Goal: Task Accomplishment & Management: Complete application form

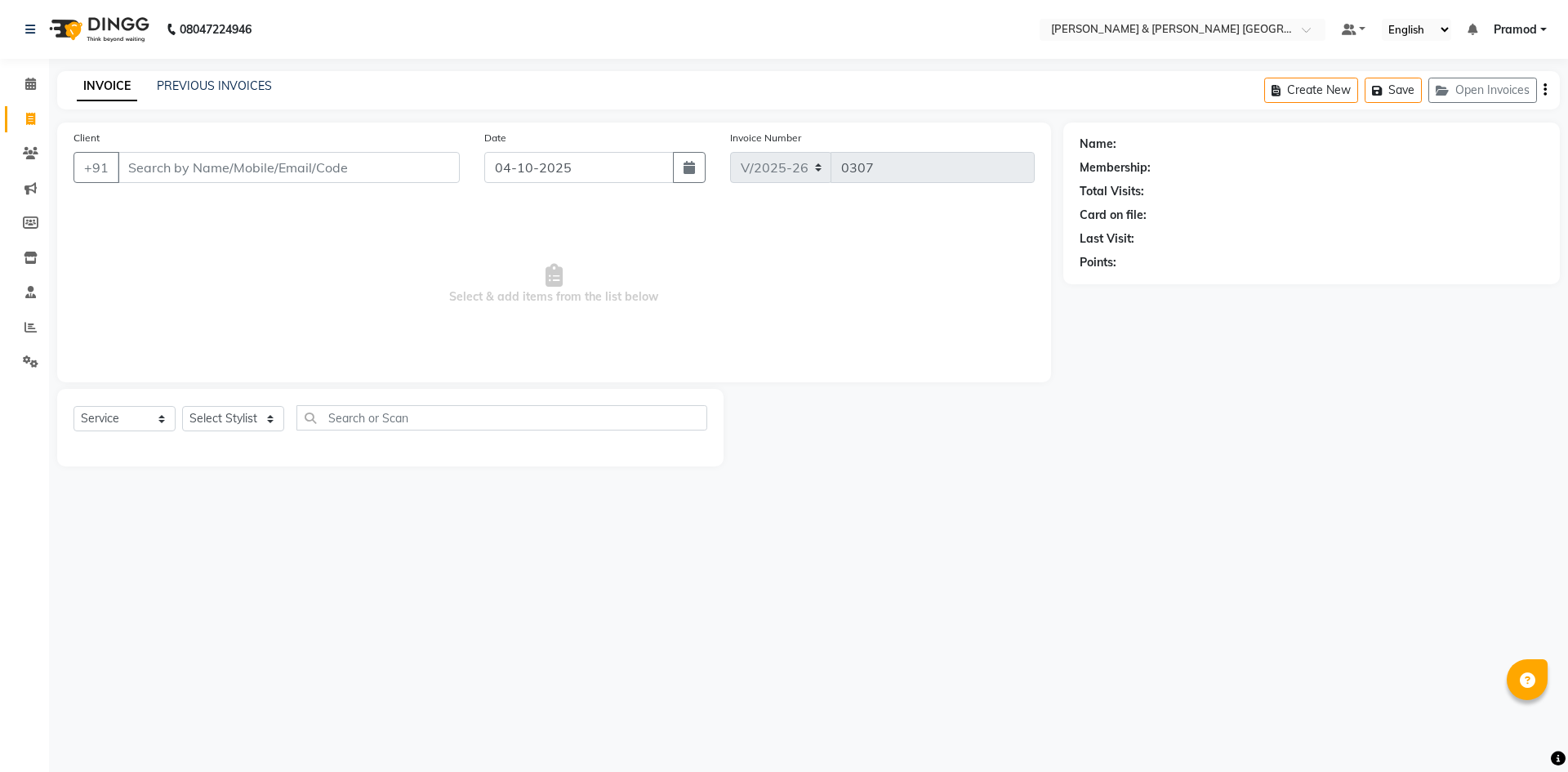
select select "8717"
select select "service"
click at [225, 423] on select "Select Stylist [PERSON_NAME] [PERSON_NAME] [PERSON_NAME] [PERSON_NAME] Shabbu […" at bounding box center [233, 418] width 102 height 25
select select "88027"
click at [183, 406] on select "Select Stylist [PERSON_NAME] [PERSON_NAME] [PERSON_NAME] [PERSON_NAME] Shabbu […" at bounding box center [233, 418] width 102 height 25
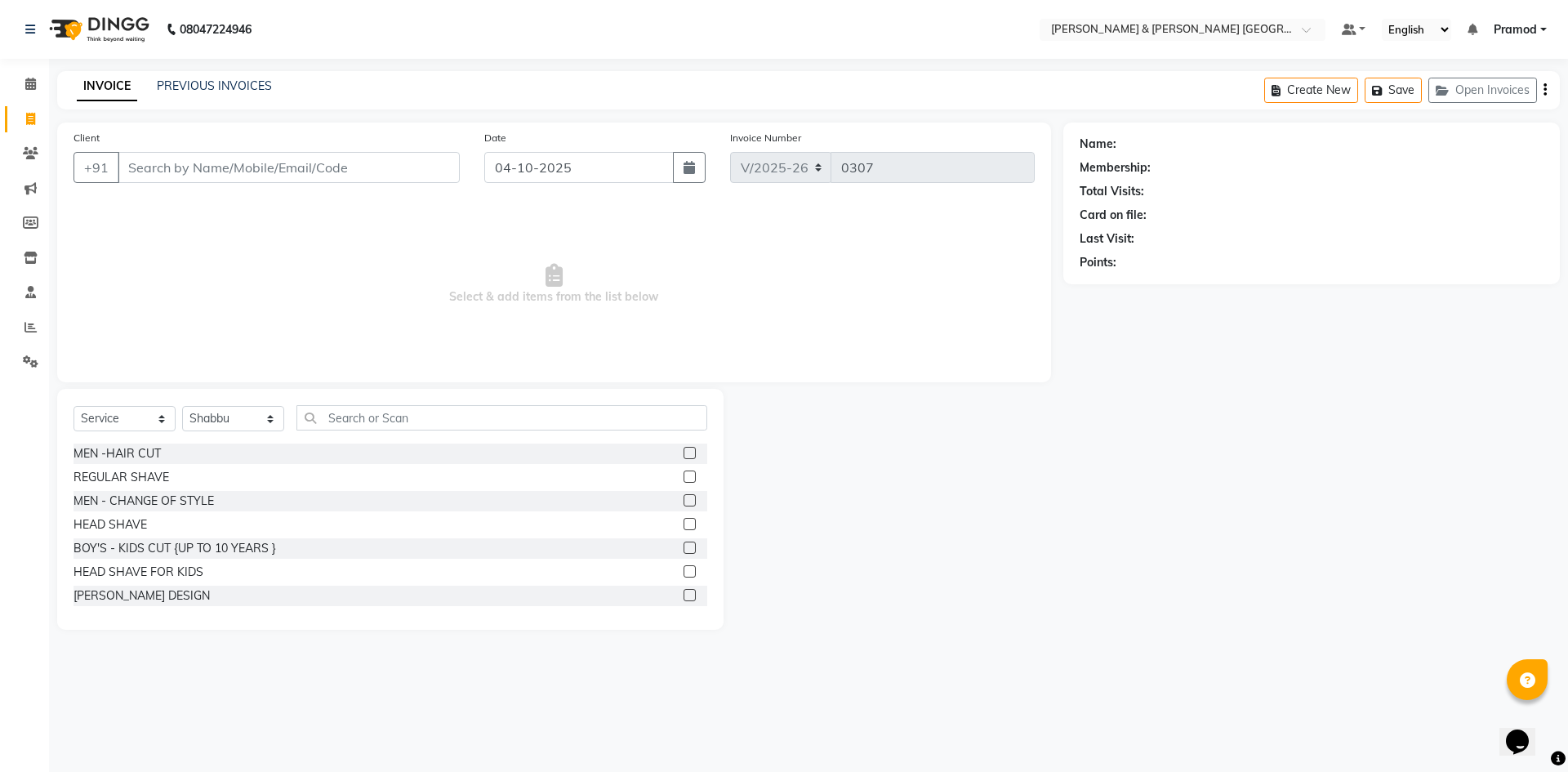
click at [683, 452] on label at bounding box center [689, 452] width 12 height 12
click at [683, 452] on input "checkbox" at bounding box center [688, 453] width 11 height 11
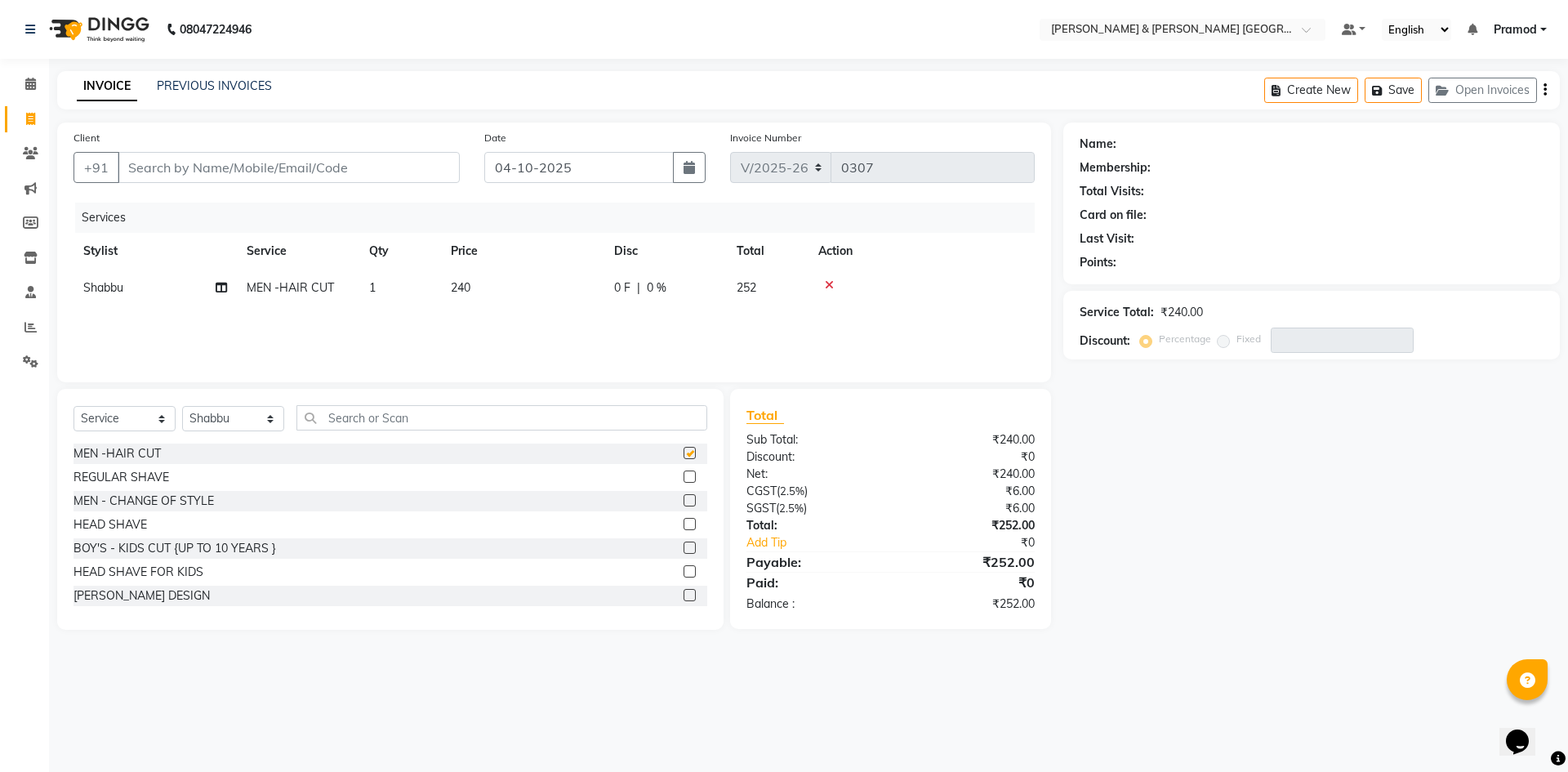
checkbox input "false"
drag, startPoint x: 676, startPoint y: 599, endPoint x: 705, endPoint y: 593, distance: 29.6
click at [683, 600] on label at bounding box center [689, 594] width 12 height 12
click at [683, 600] on input "checkbox" at bounding box center [688, 595] width 11 height 11
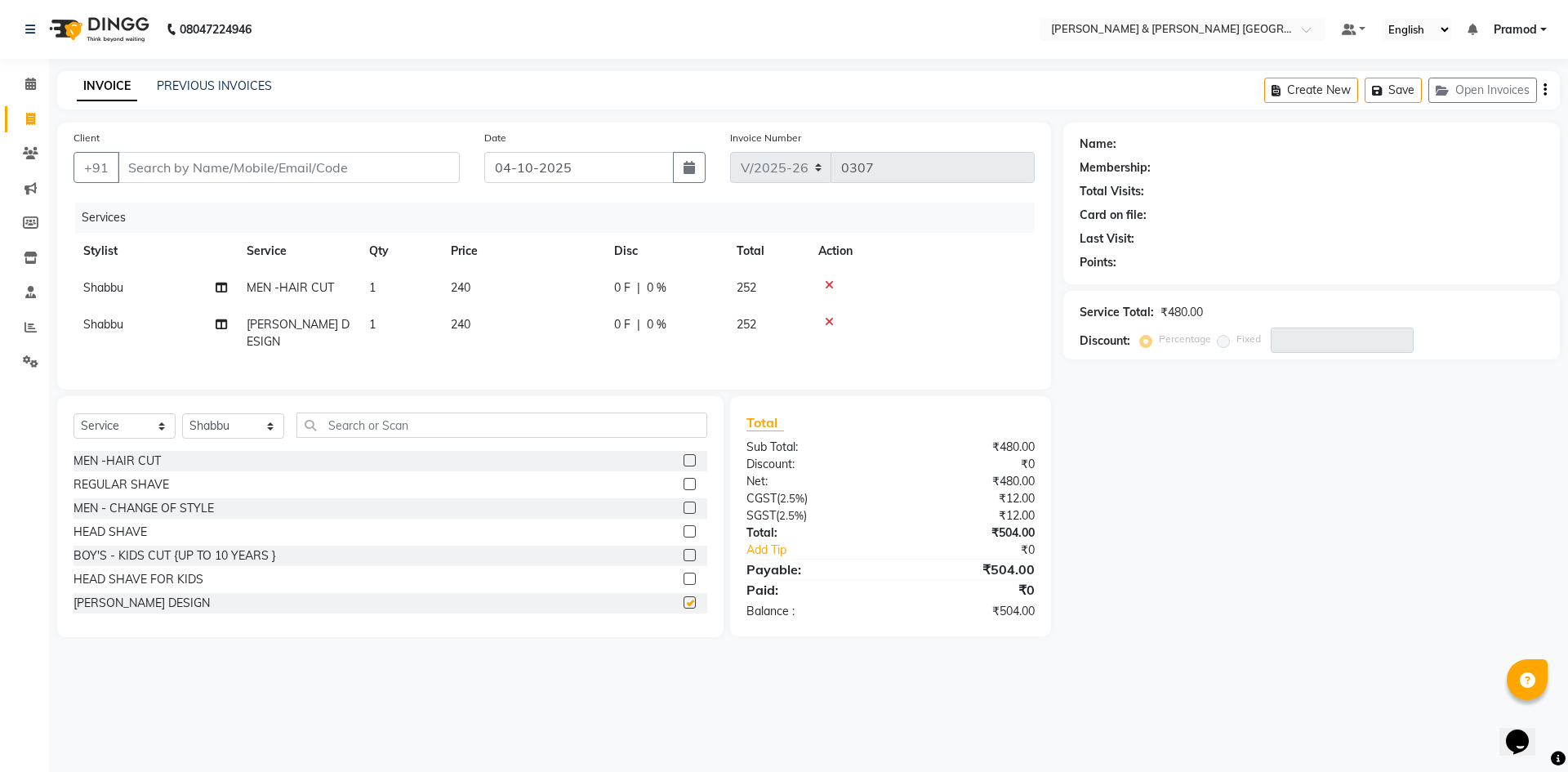
checkbox input "false"
click at [140, 168] on input "Client" at bounding box center [289, 167] width 342 height 31
type input "9"
type input "0"
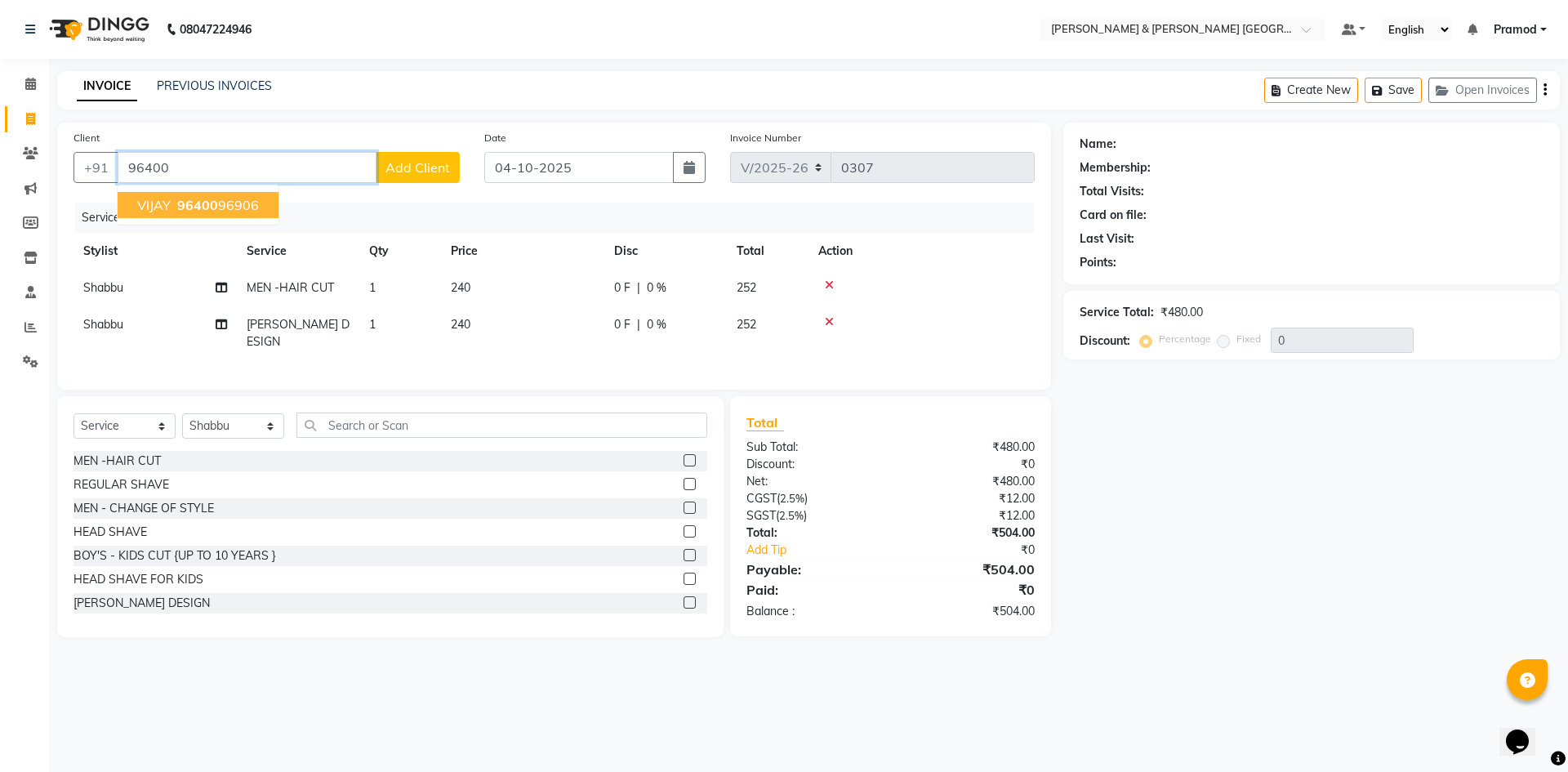
click at [245, 211] on ngb-highlight "96400 96906" at bounding box center [216, 204] width 85 height 16
type input "9640096906"
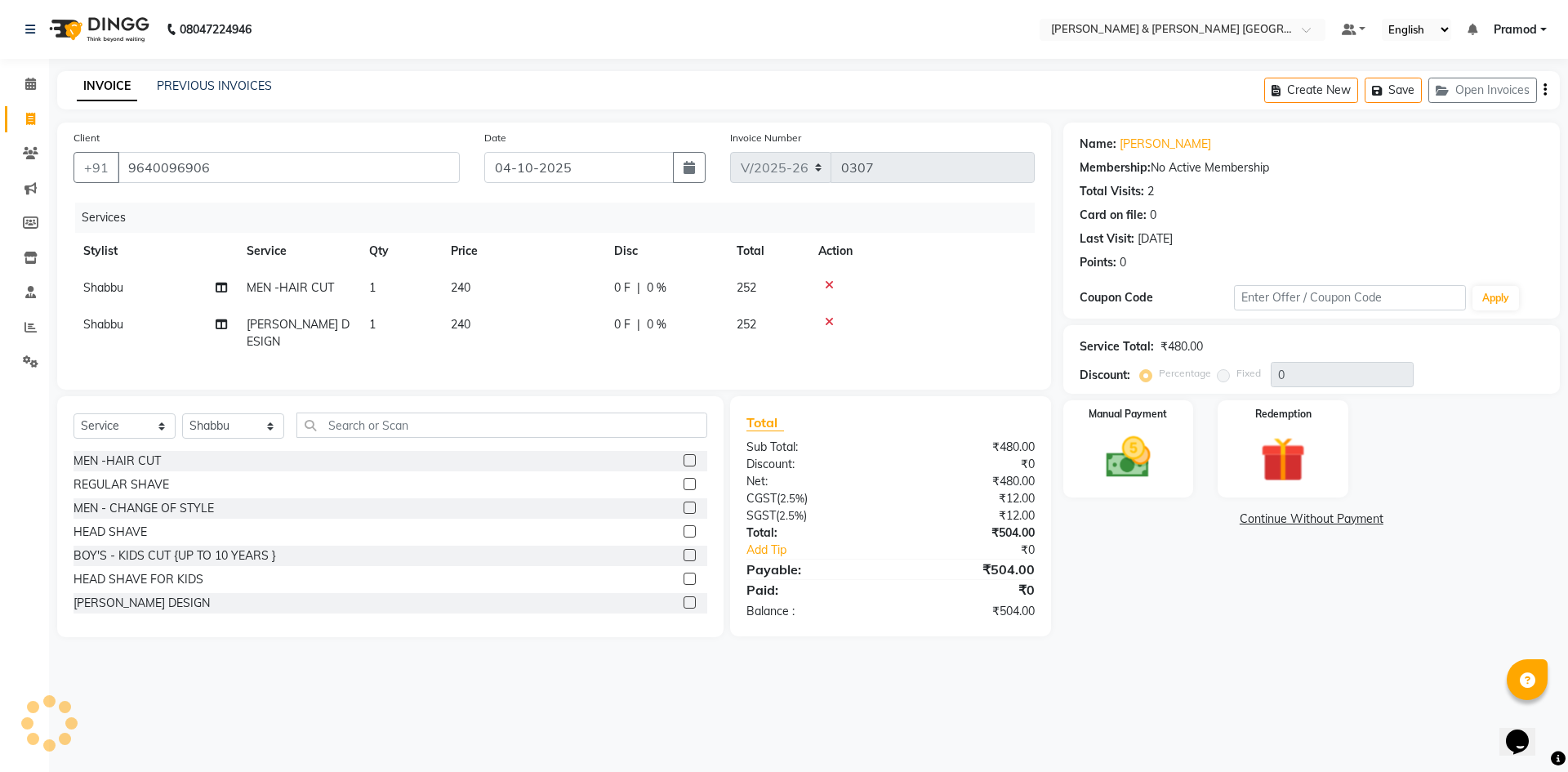
click at [814, 61] on div "08047224946 Select Location × [PERSON_NAME] & Guy Om [GEOGRAPHIC_DATA], Kowkoor…" at bounding box center [784, 386] width 1568 height 772
click at [1128, 433] on img at bounding box center [1128, 457] width 75 height 54
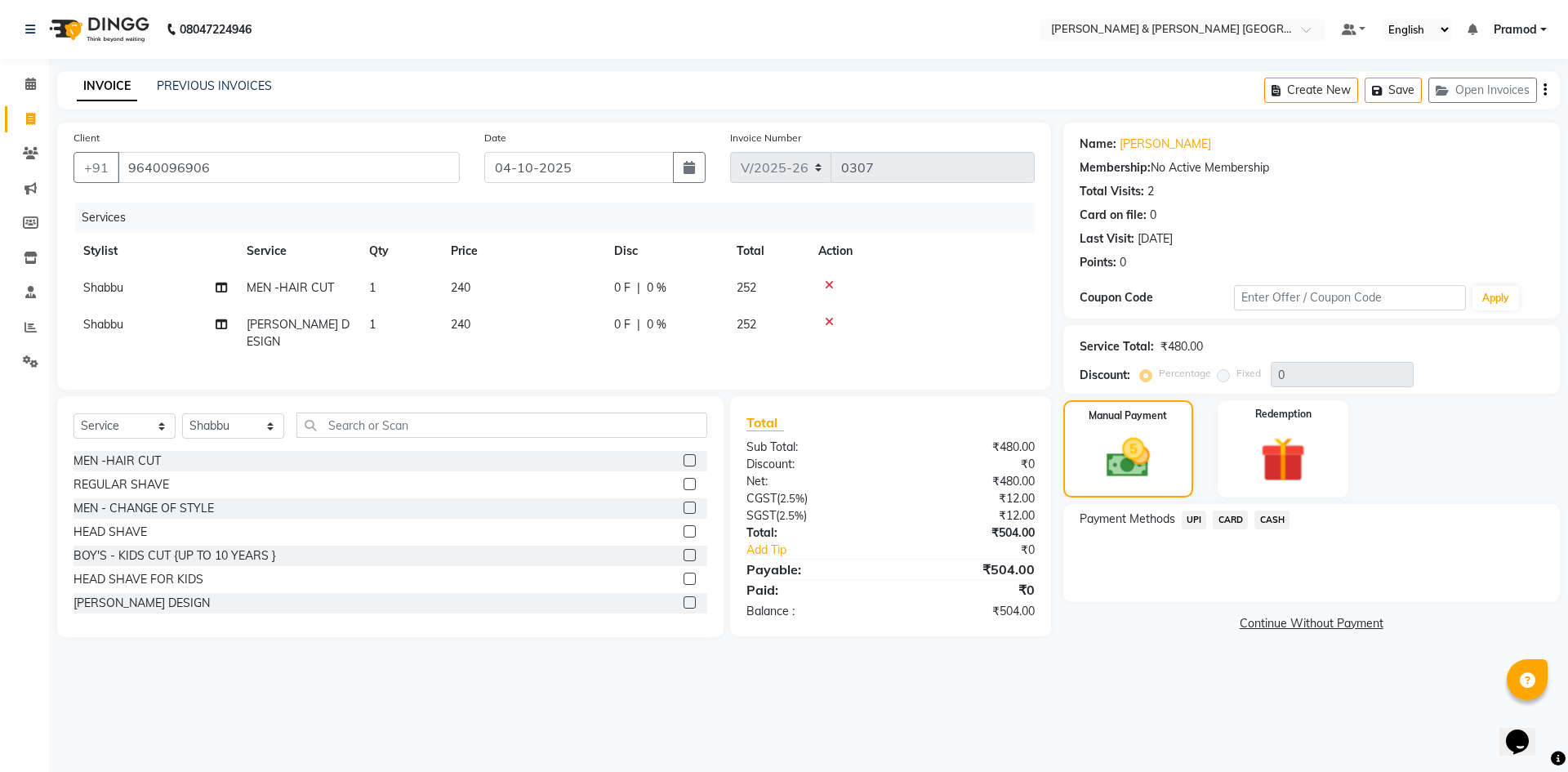
click at [1200, 525] on span "UPI" at bounding box center [1194, 520] width 25 height 19
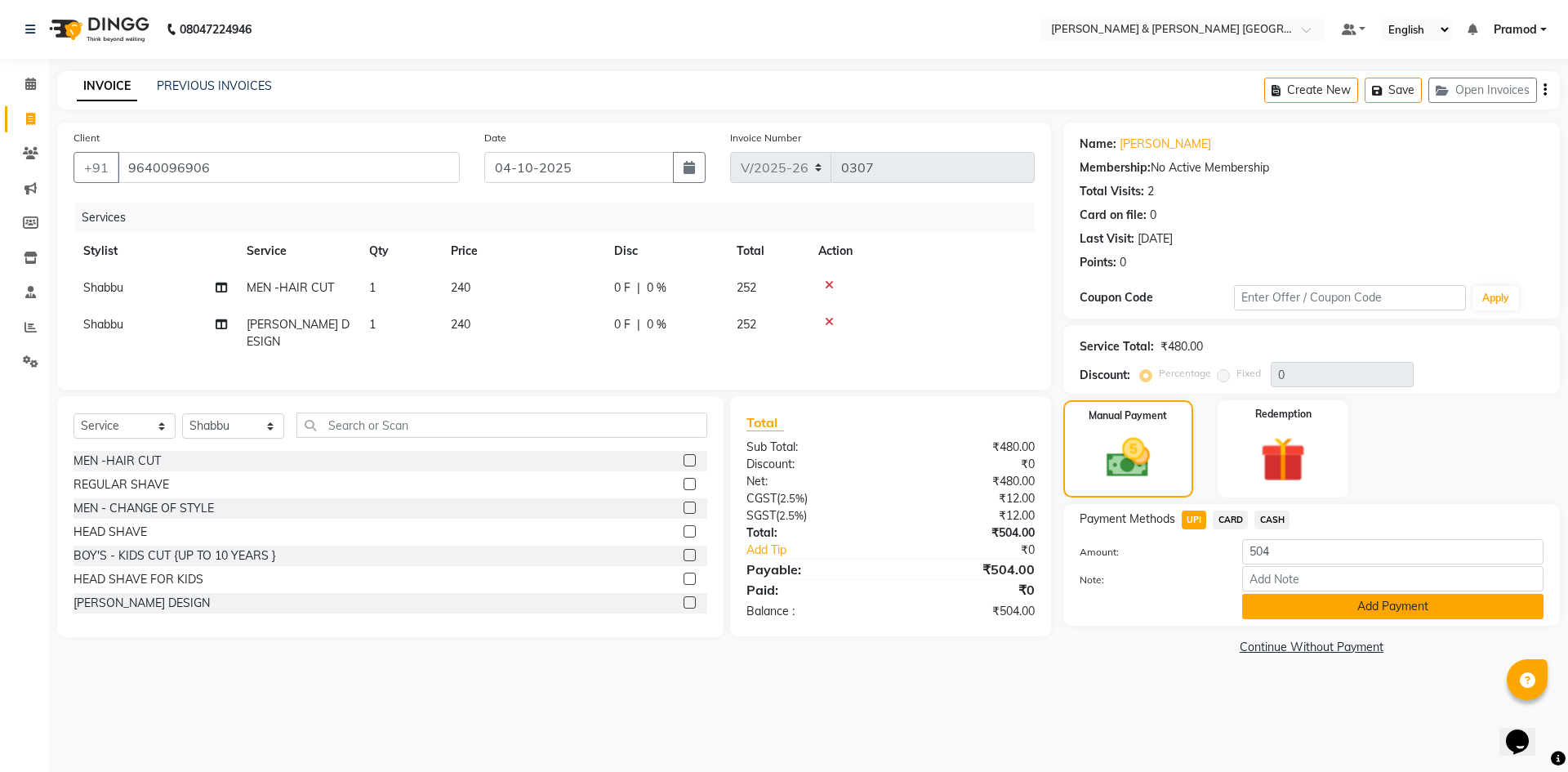
click at [1292, 608] on button "Add Payment" at bounding box center [1392, 606] width 301 height 25
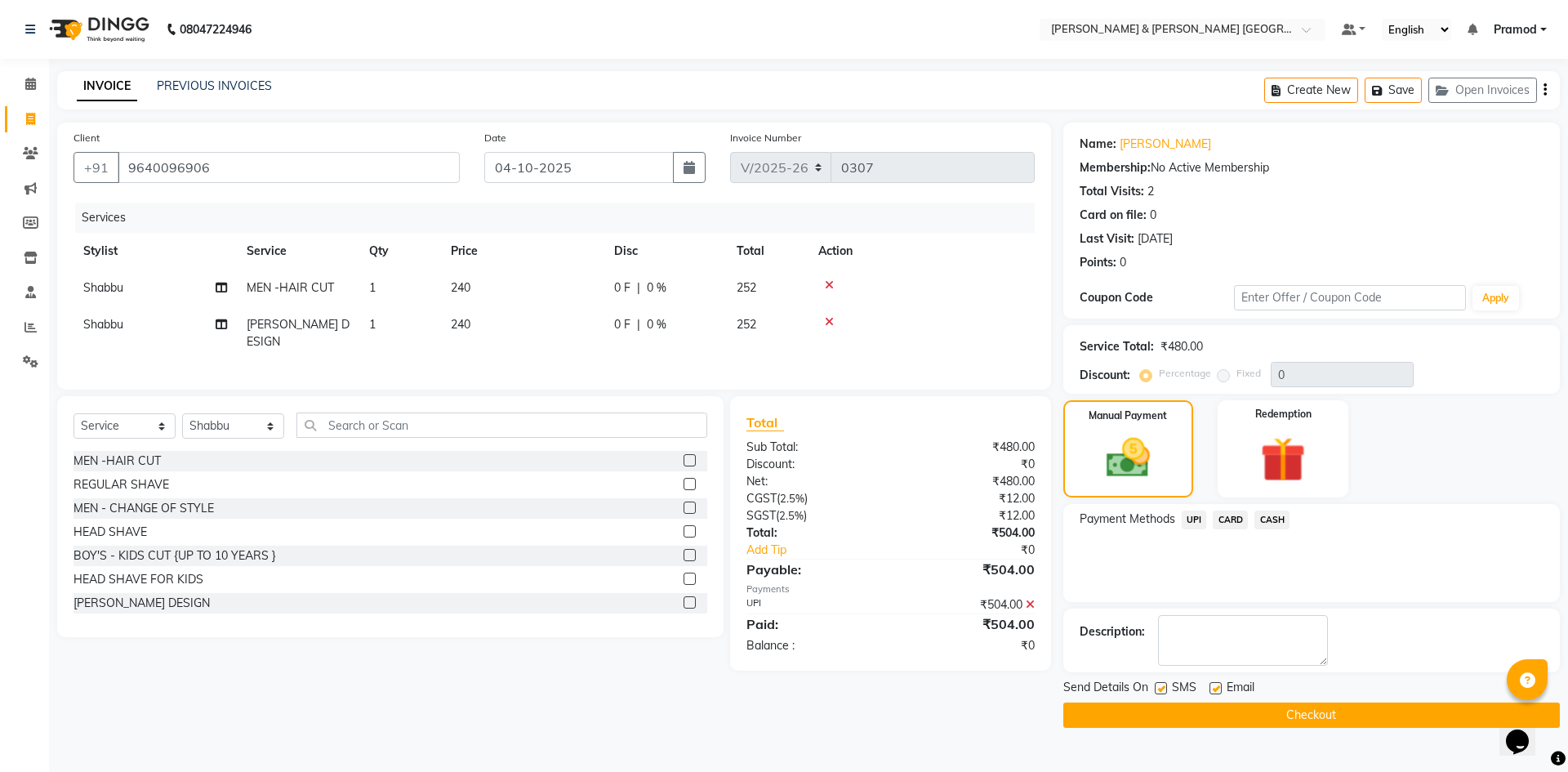
click at [1238, 715] on button "Checkout" at bounding box center [1312, 715] width 497 height 25
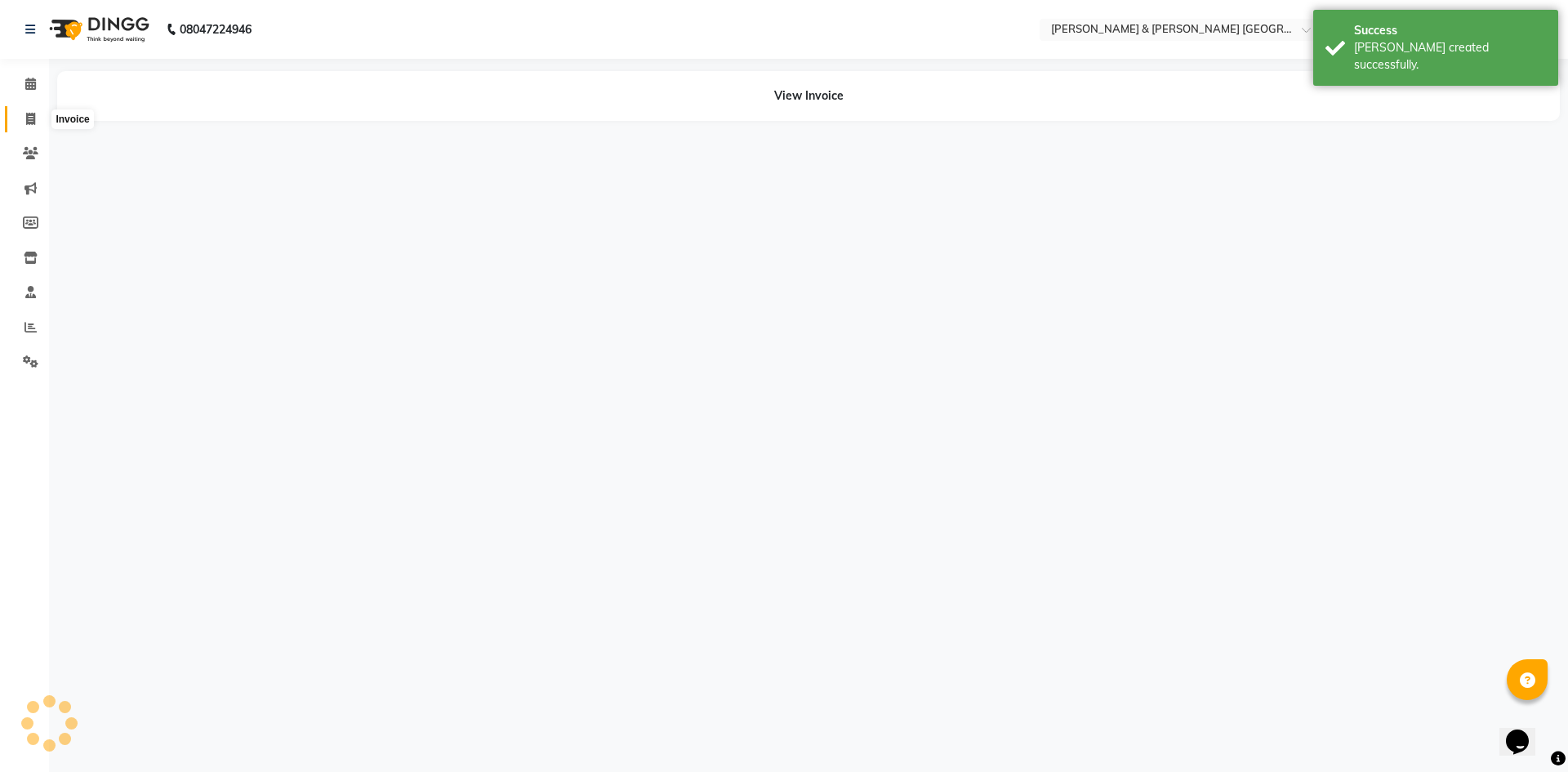
click at [35, 119] on icon at bounding box center [30, 118] width 9 height 12
select select "8717"
select select "service"
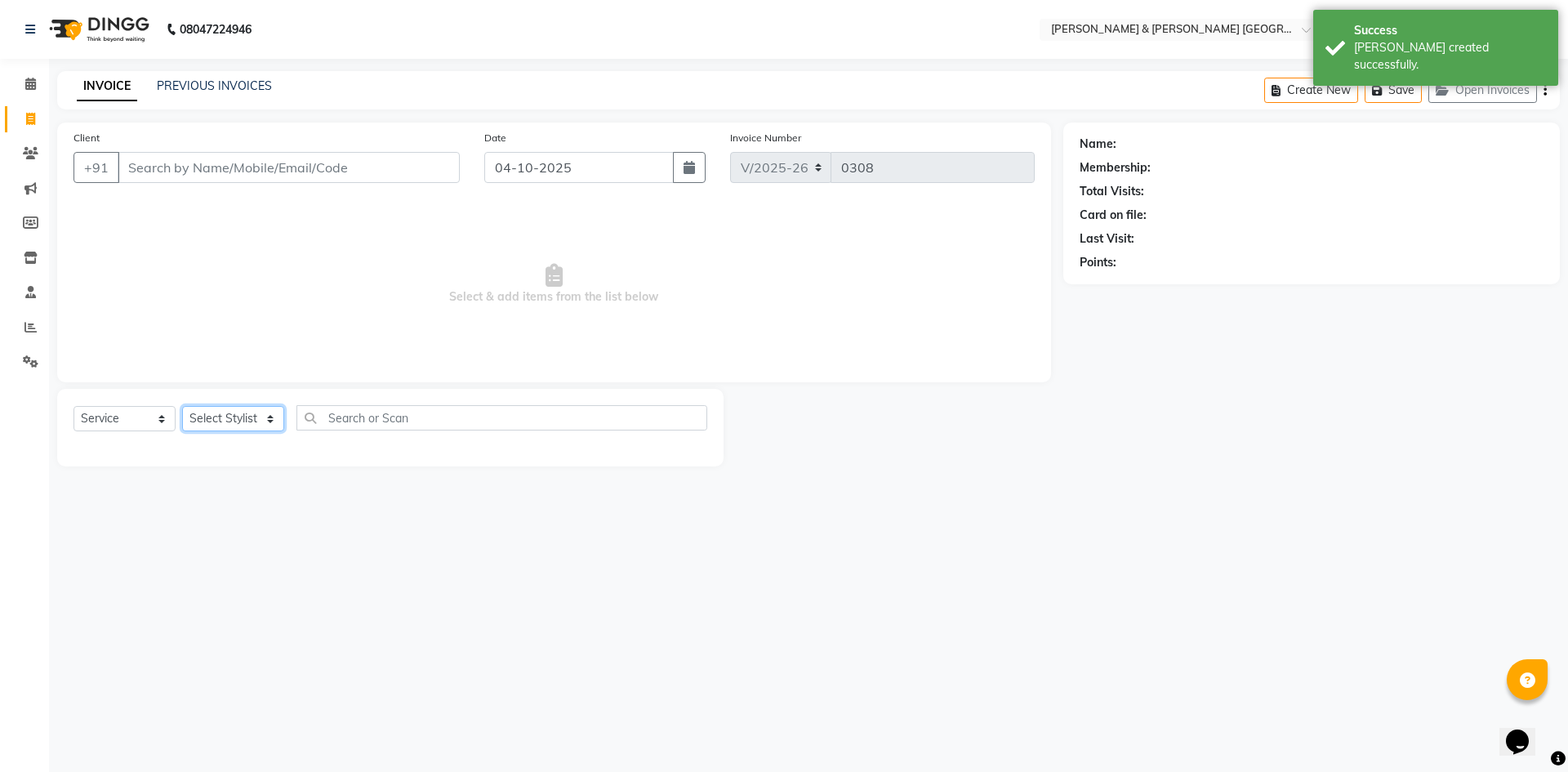
click at [237, 407] on select "Select Stylist [PERSON_NAME] [PERSON_NAME] [PERSON_NAME] [PERSON_NAME] Shabbu […" at bounding box center [233, 418] width 102 height 25
select select "88029"
click at [183, 406] on select "Select Stylist [PERSON_NAME] [PERSON_NAME] [PERSON_NAME] [PERSON_NAME] Shabbu […" at bounding box center [233, 418] width 102 height 25
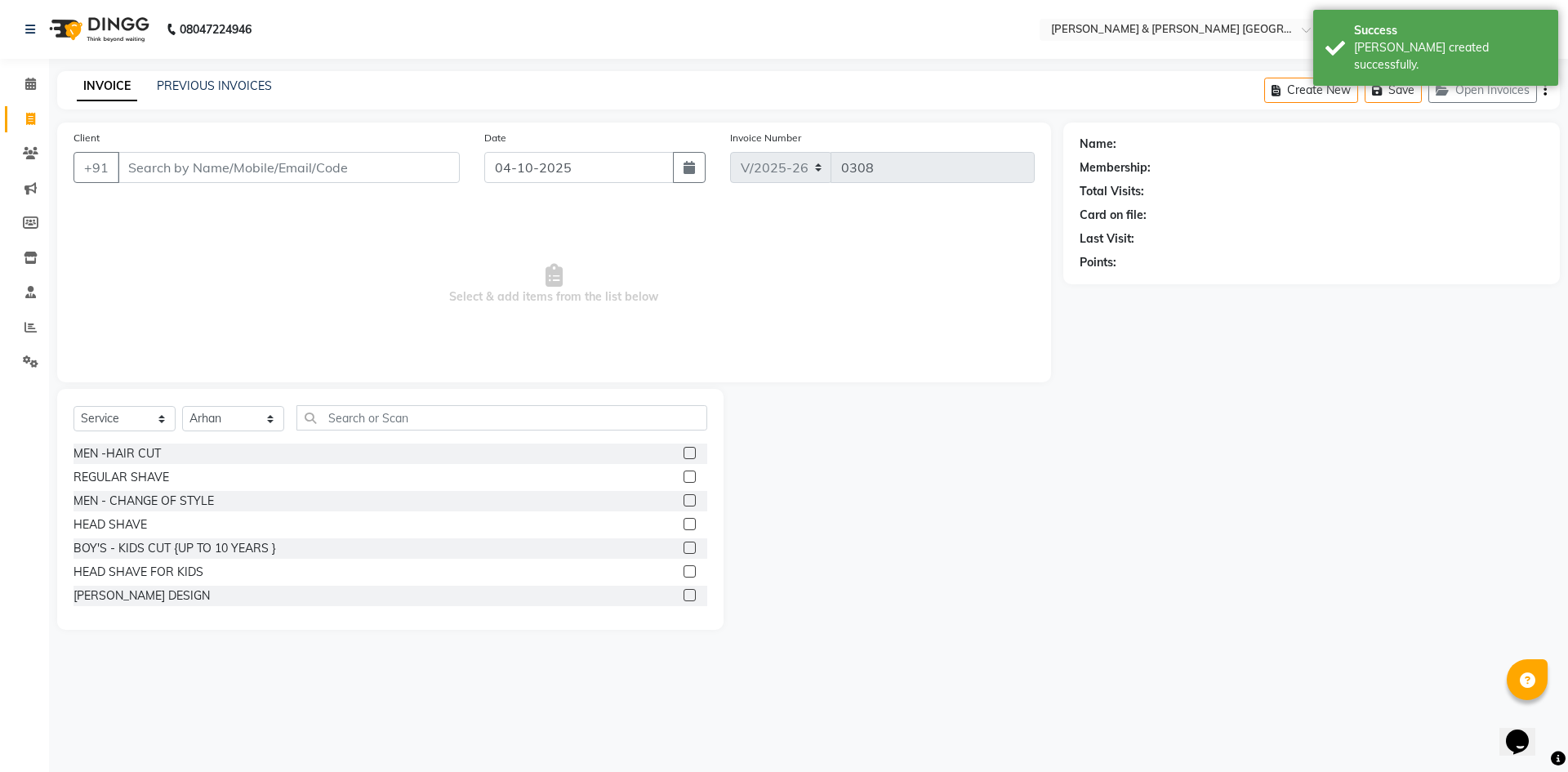
click at [683, 453] on label at bounding box center [689, 452] width 12 height 12
click at [683, 453] on input "checkbox" at bounding box center [688, 453] width 11 height 11
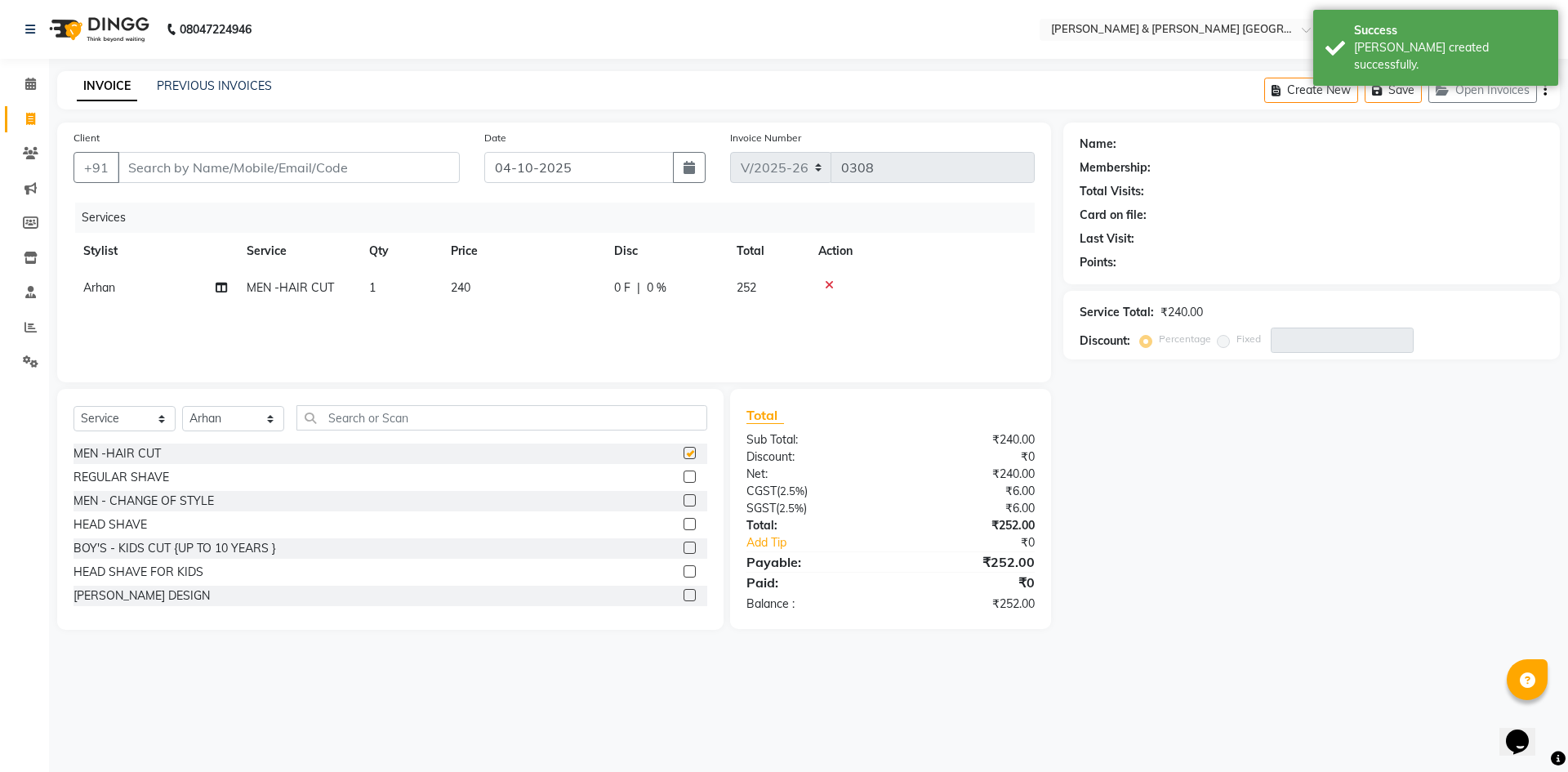
checkbox input "false"
drag, startPoint x: 201, startPoint y: 414, endPoint x: 202, endPoint y: 424, distance: 10.0
click at [201, 414] on select "Select Stylist [PERSON_NAME] [PERSON_NAME] [PERSON_NAME] [PERSON_NAME] Shabbu […" at bounding box center [233, 418] width 102 height 25
click at [183, 406] on select "Select Stylist [PERSON_NAME] [PERSON_NAME] [PERSON_NAME] [PERSON_NAME] Shabbu […" at bounding box center [233, 418] width 102 height 25
click at [244, 408] on select "Select Stylist [PERSON_NAME] [PERSON_NAME] [PERSON_NAME] [PERSON_NAME] Shabbu […" at bounding box center [233, 418] width 102 height 25
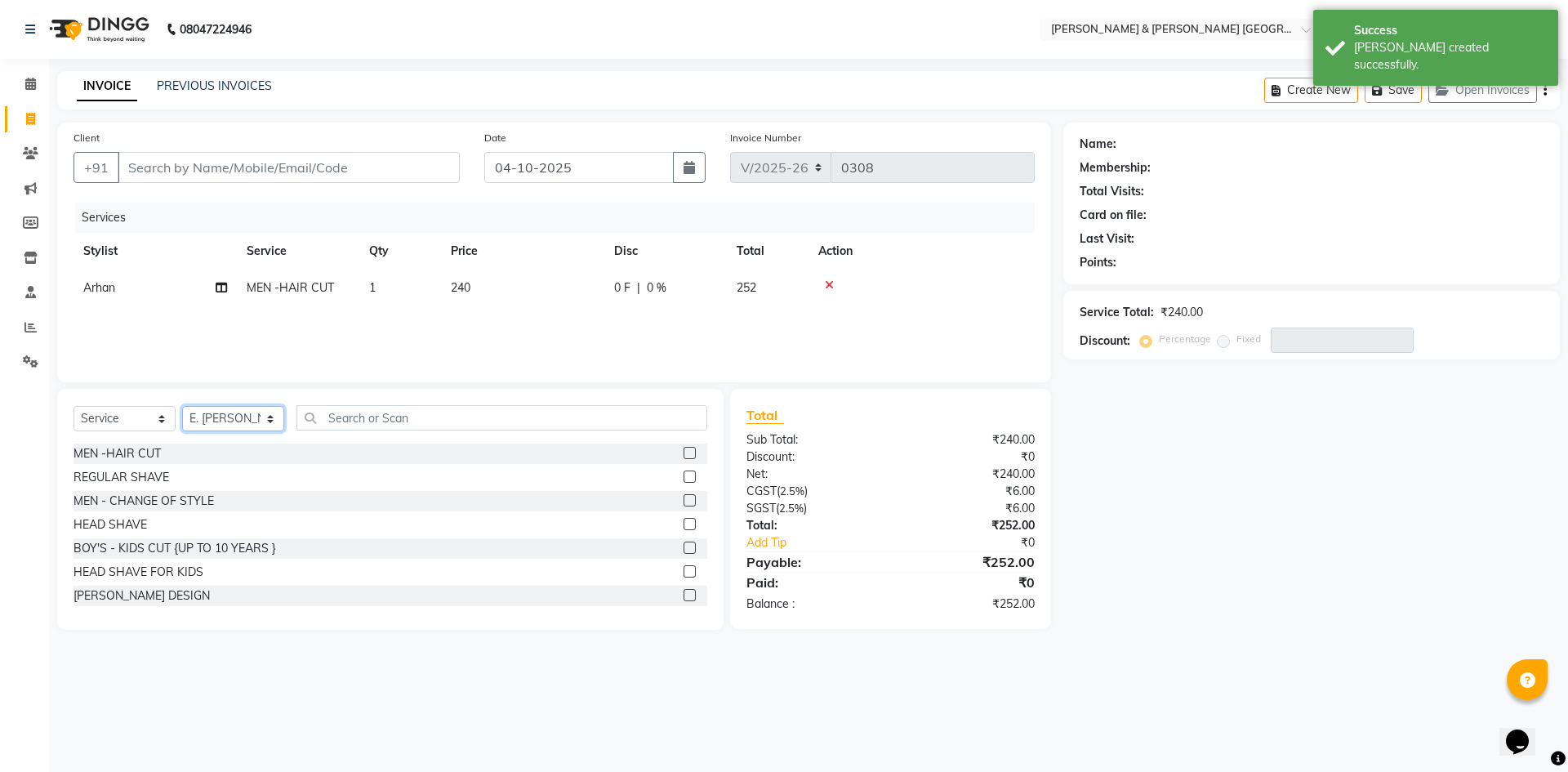
select select "88028"
click at [183, 406] on select "Select Stylist [PERSON_NAME] [PERSON_NAME] [PERSON_NAME] [PERSON_NAME] Shabbu […" at bounding box center [233, 418] width 102 height 25
click at [683, 451] on label at bounding box center [689, 452] width 12 height 12
click at [683, 451] on input "checkbox" at bounding box center [688, 453] width 11 height 11
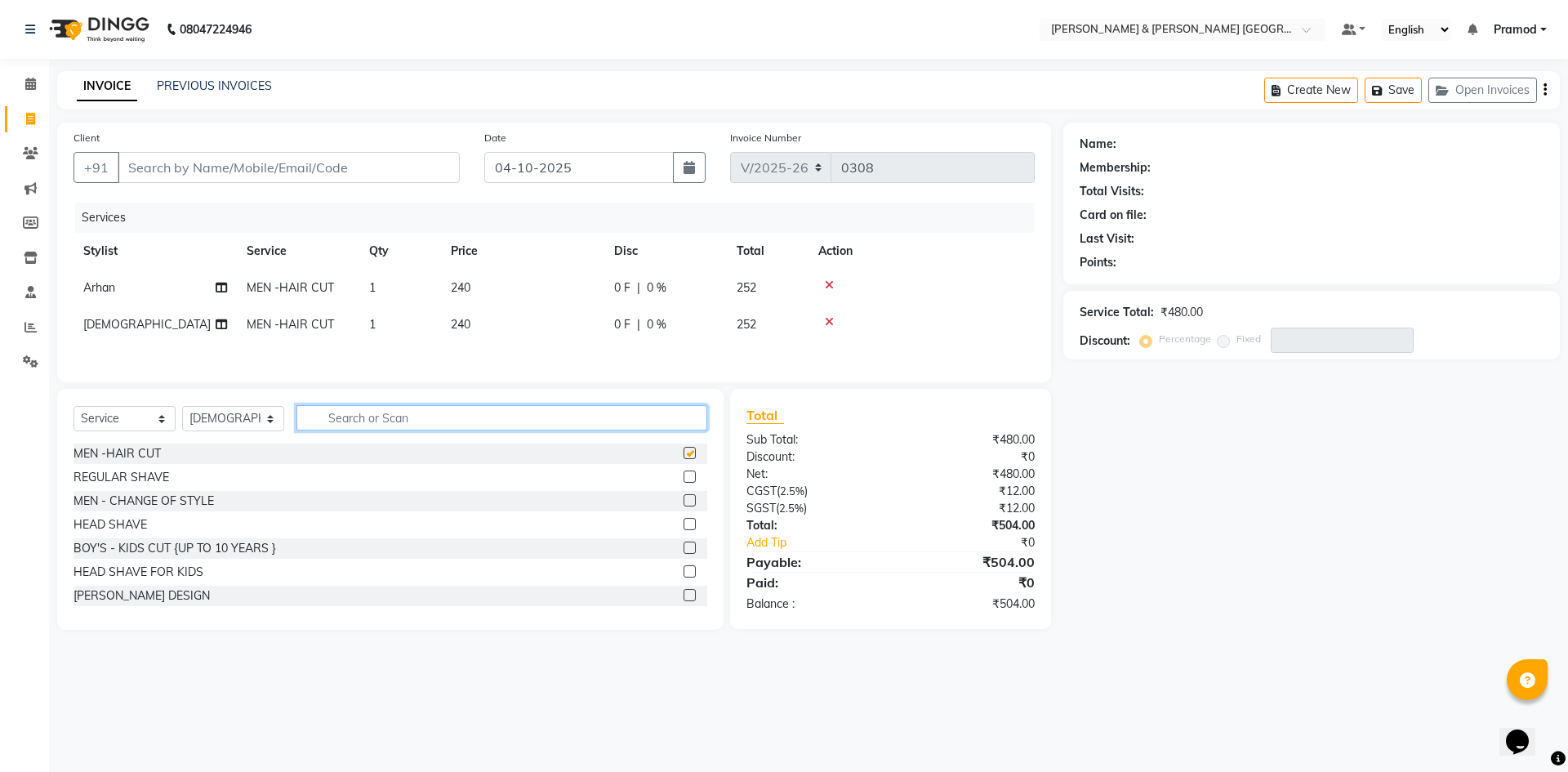
click at [441, 427] on input "text" at bounding box center [502, 418] width 411 height 25
checkbox input "false"
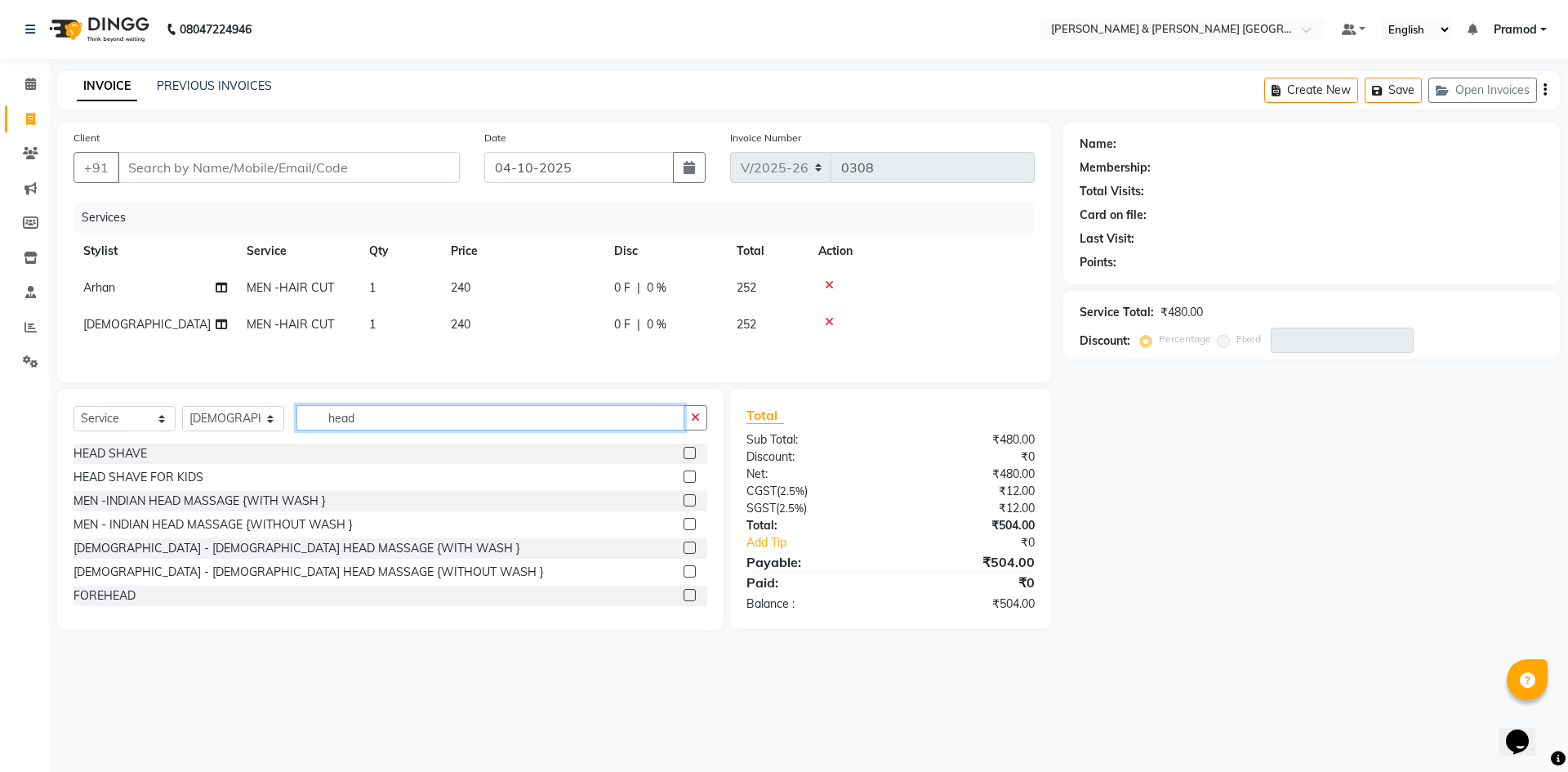
type input "head"
click at [683, 521] on label at bounding box center [689, 524] width 12 height 12
click at [683, 521] on input "checkbox" at bounding box center [688, 525] width 11 height 11
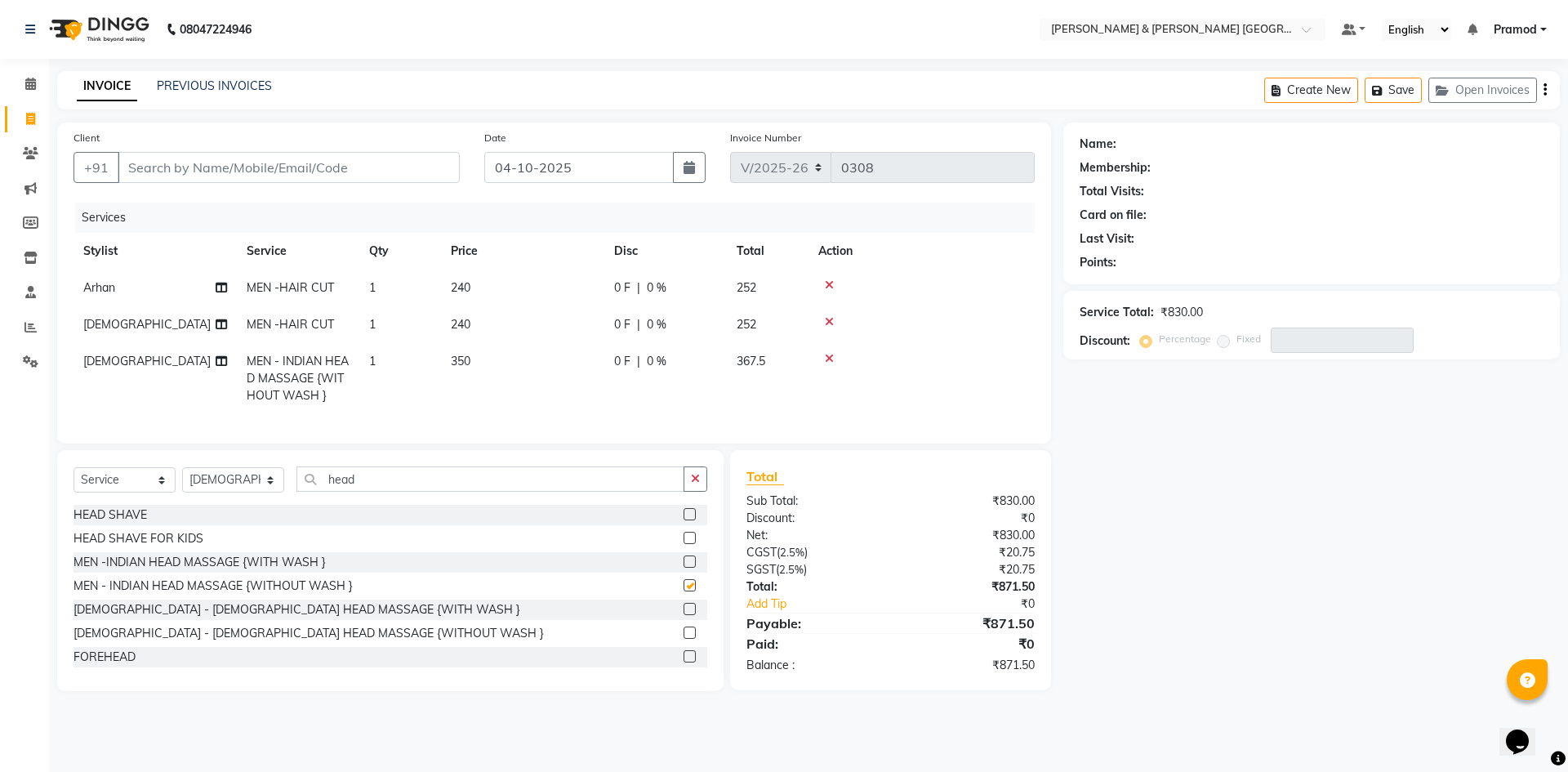
checkbox input "false"
click at [1246, 532] on div "Name: Membership: Total Visits: Card on file: Last Visit: Points: Service Total…" at bounding box center [1318, 406] width 508 height 568
click at [195, 171] on input "Client" at bounding box center [289, 167] width 342 height 31
type input "8"
type input "0"
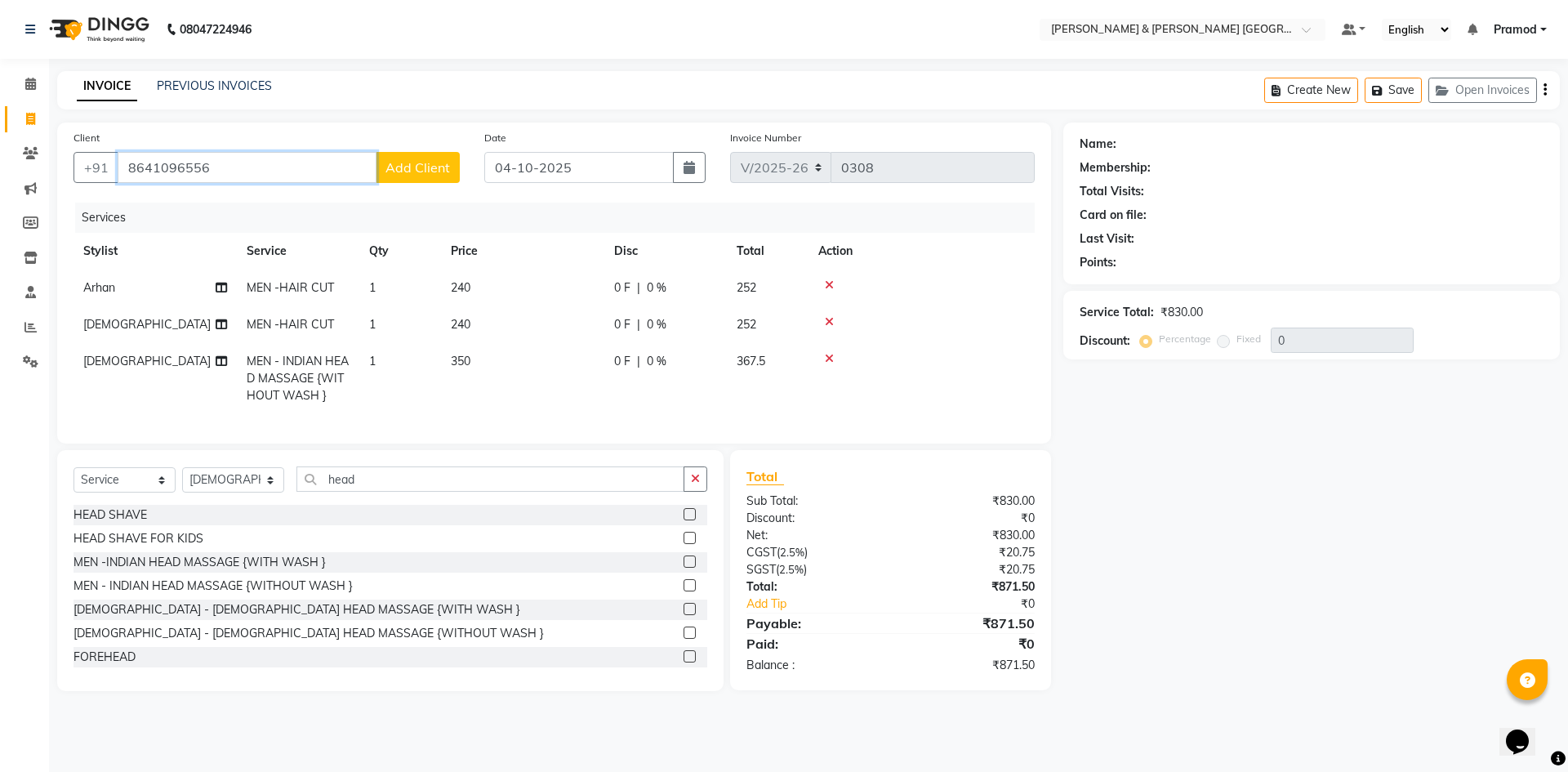
type input "8641096556"
click at [394, 173] on span "Add Client" at bounding box center [418, 167] width 65 height 16
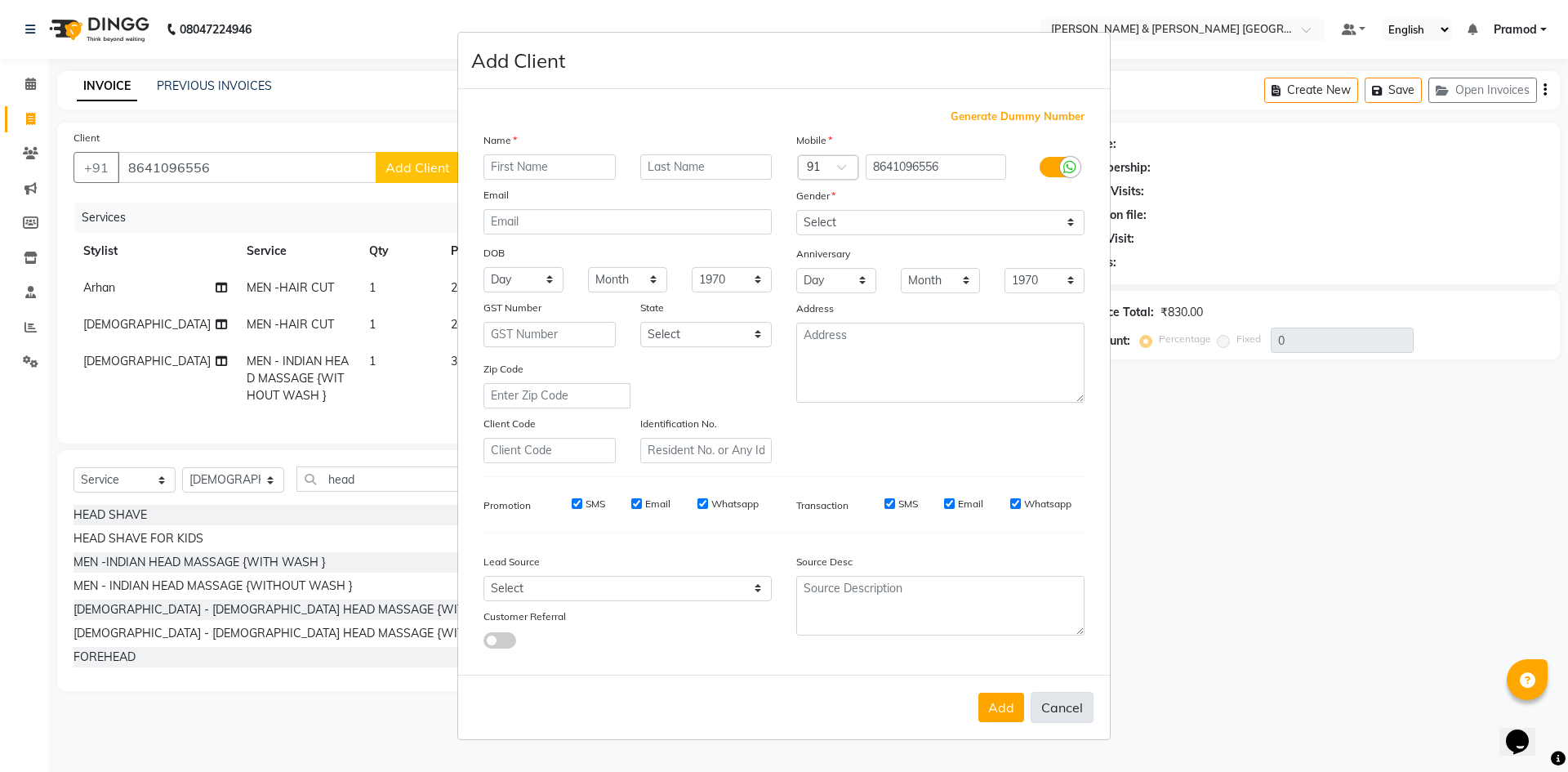
click at [1069, 707] on button "Cancel" at bounding box center [1063, 707] width 63 height 31
select select
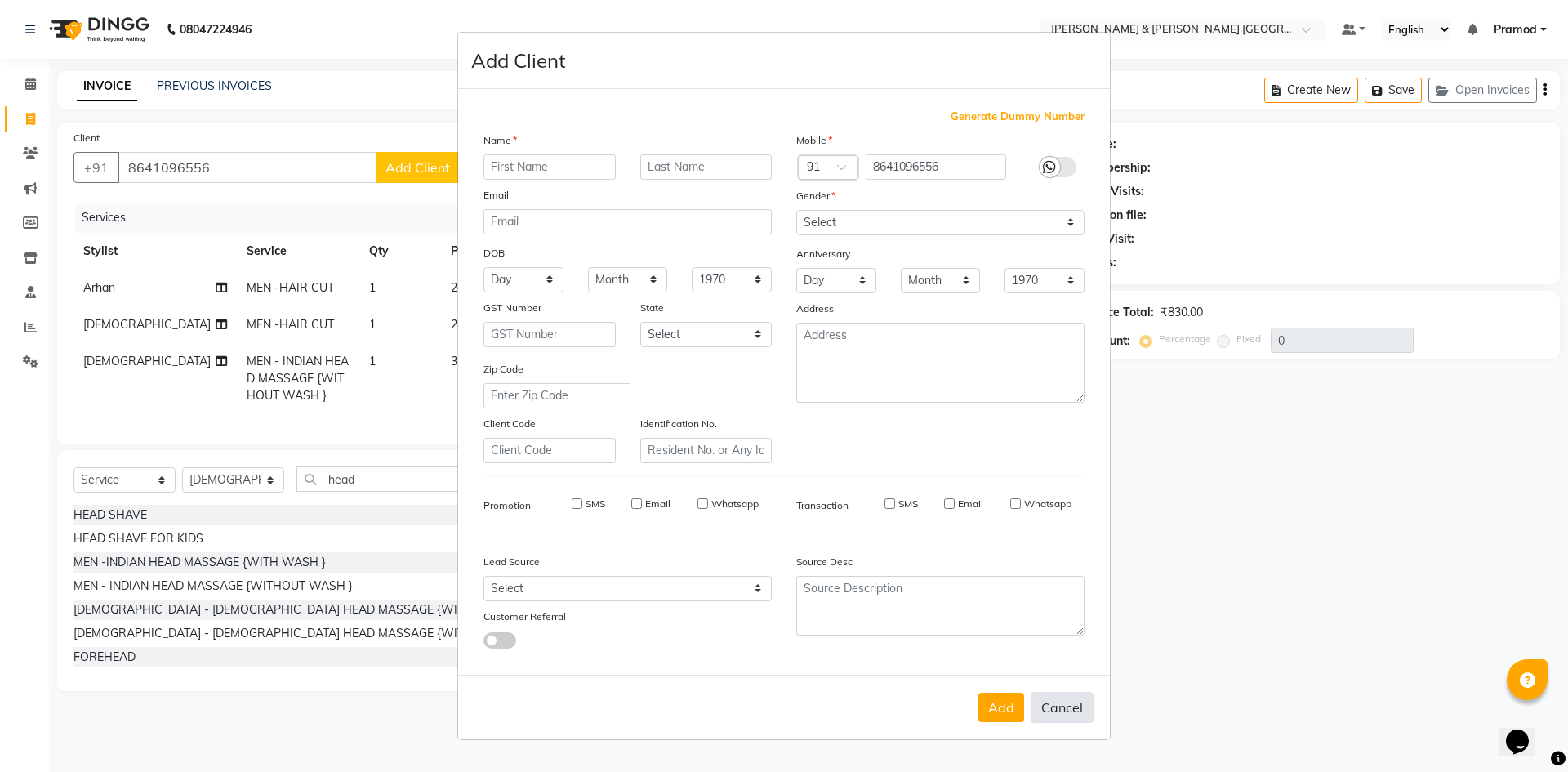
select select
checkbox input "false"
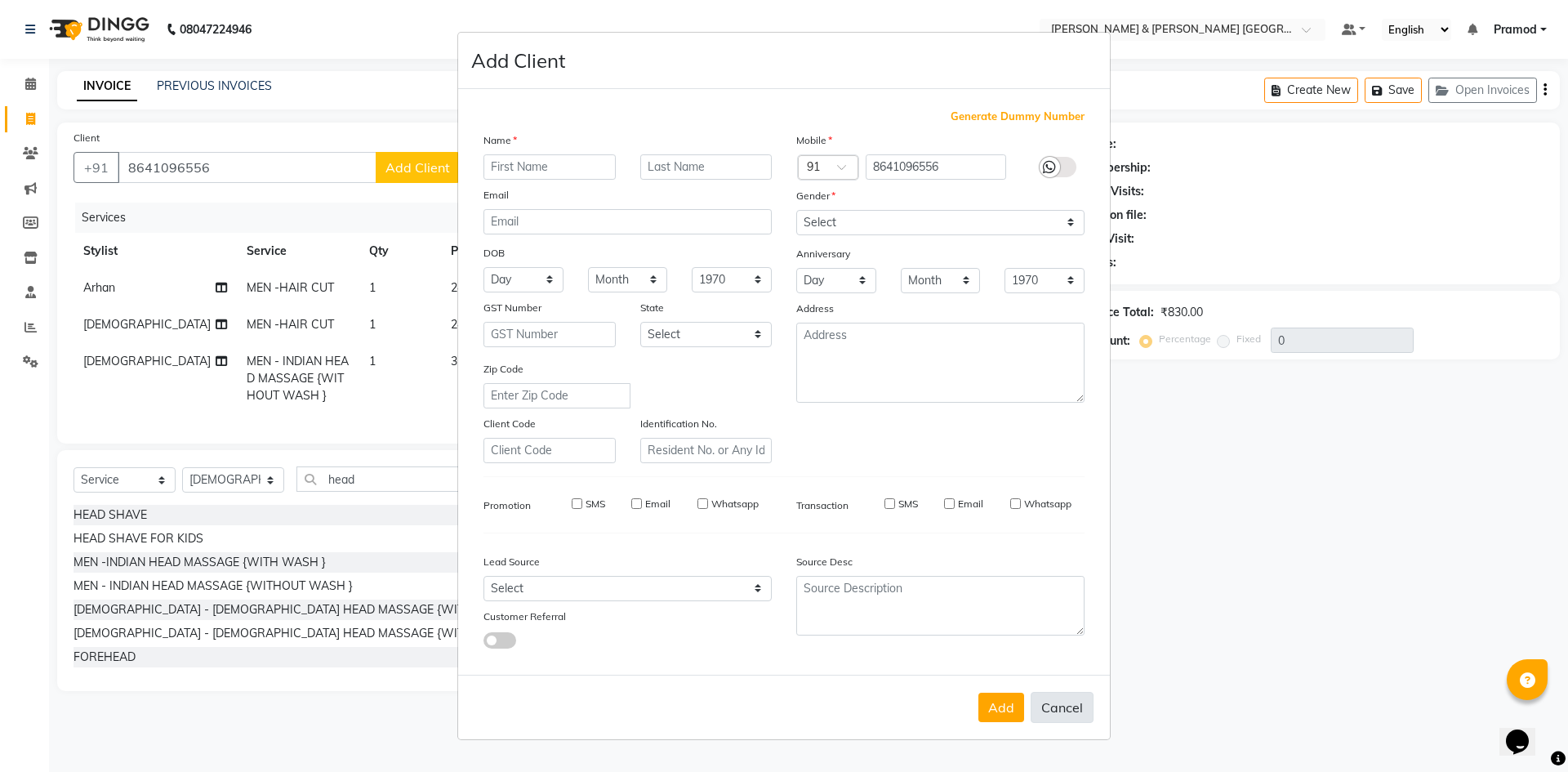
checkbox input "false"
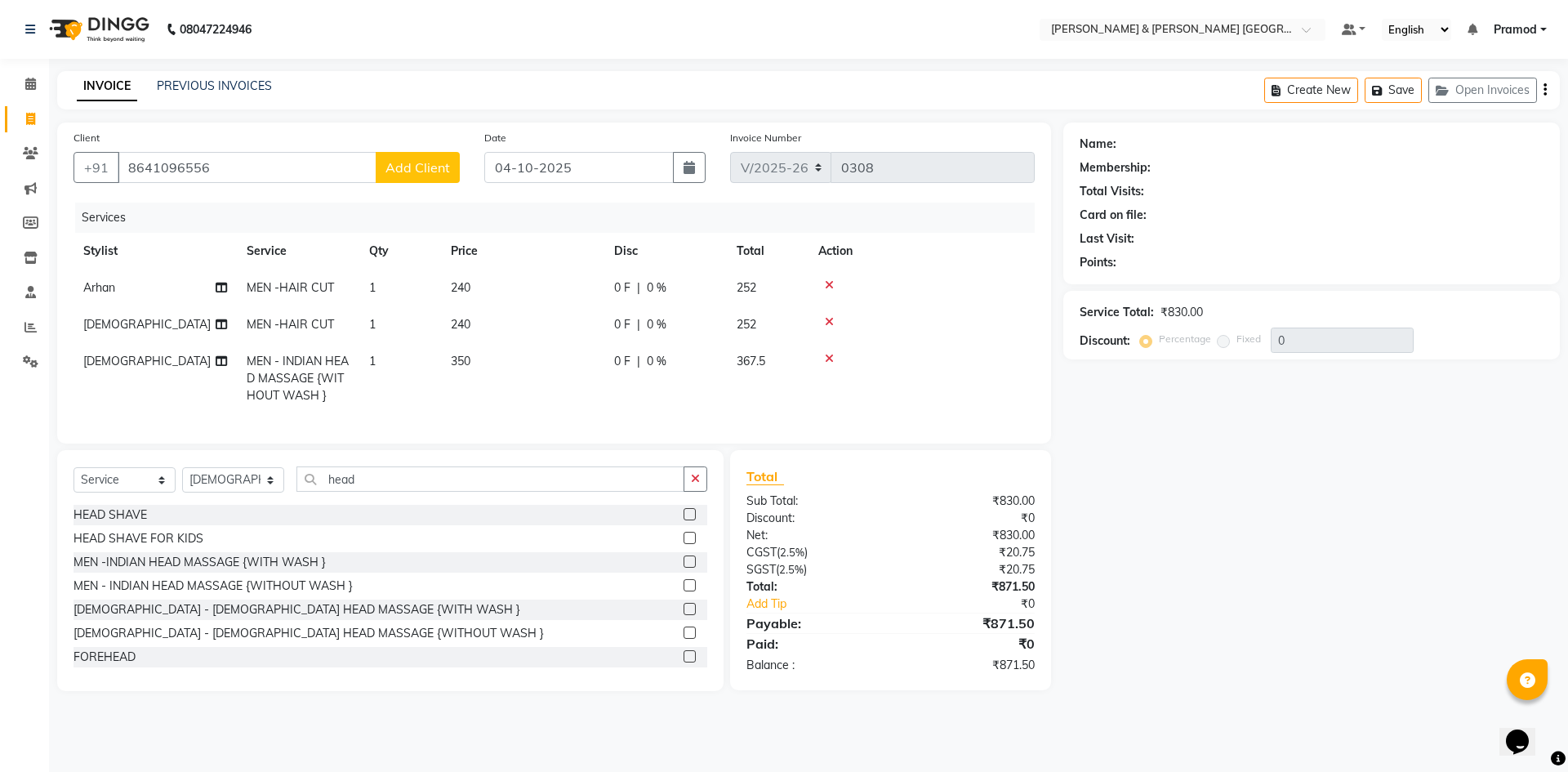
click at [440, 164] on span "Add Client" at bounding box center [418, 167] width 65 height 16
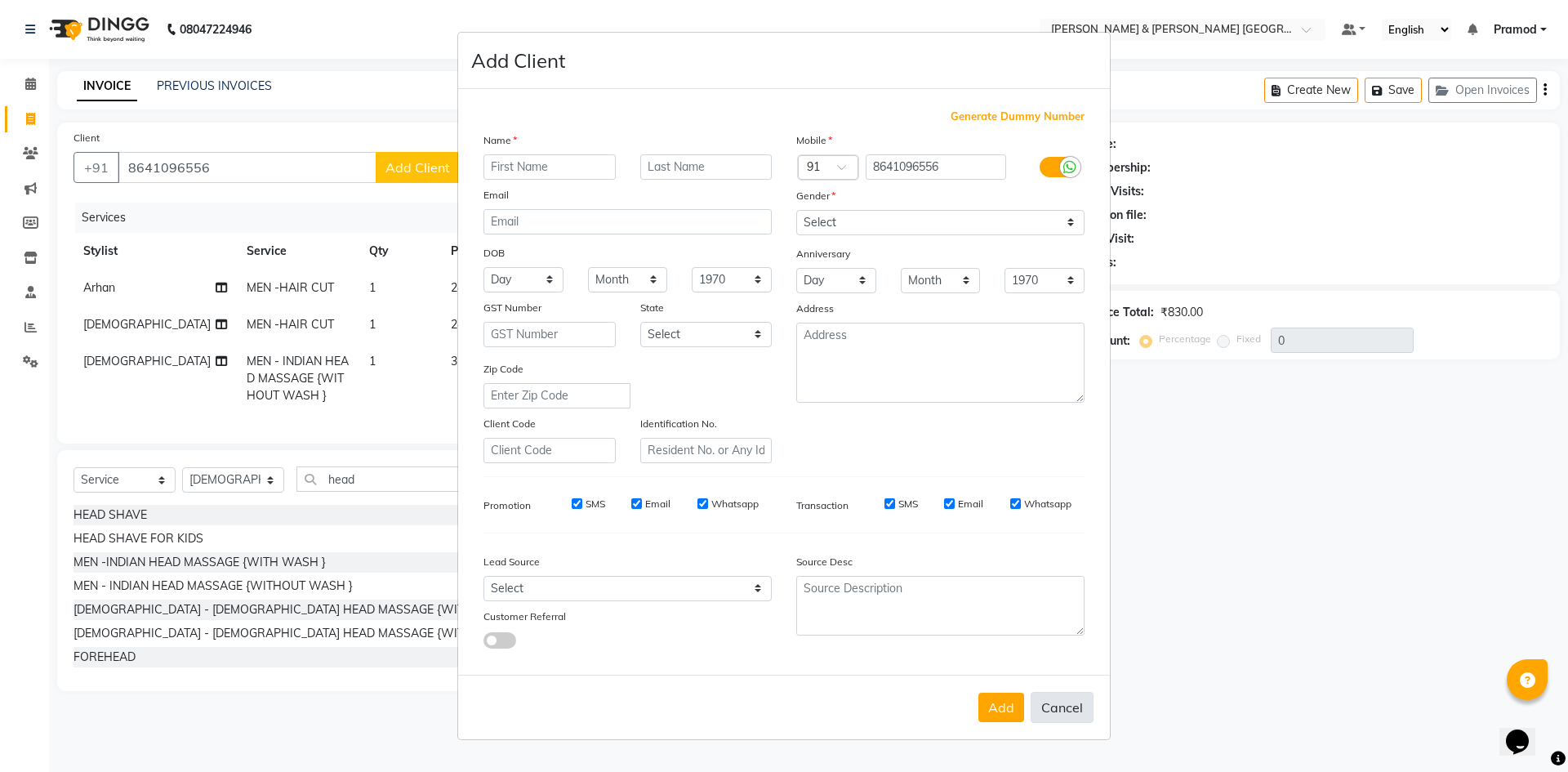
click at [1063, 717] on button "Cancel" at bounding box center [1063, 707] width 63 height 31
select select
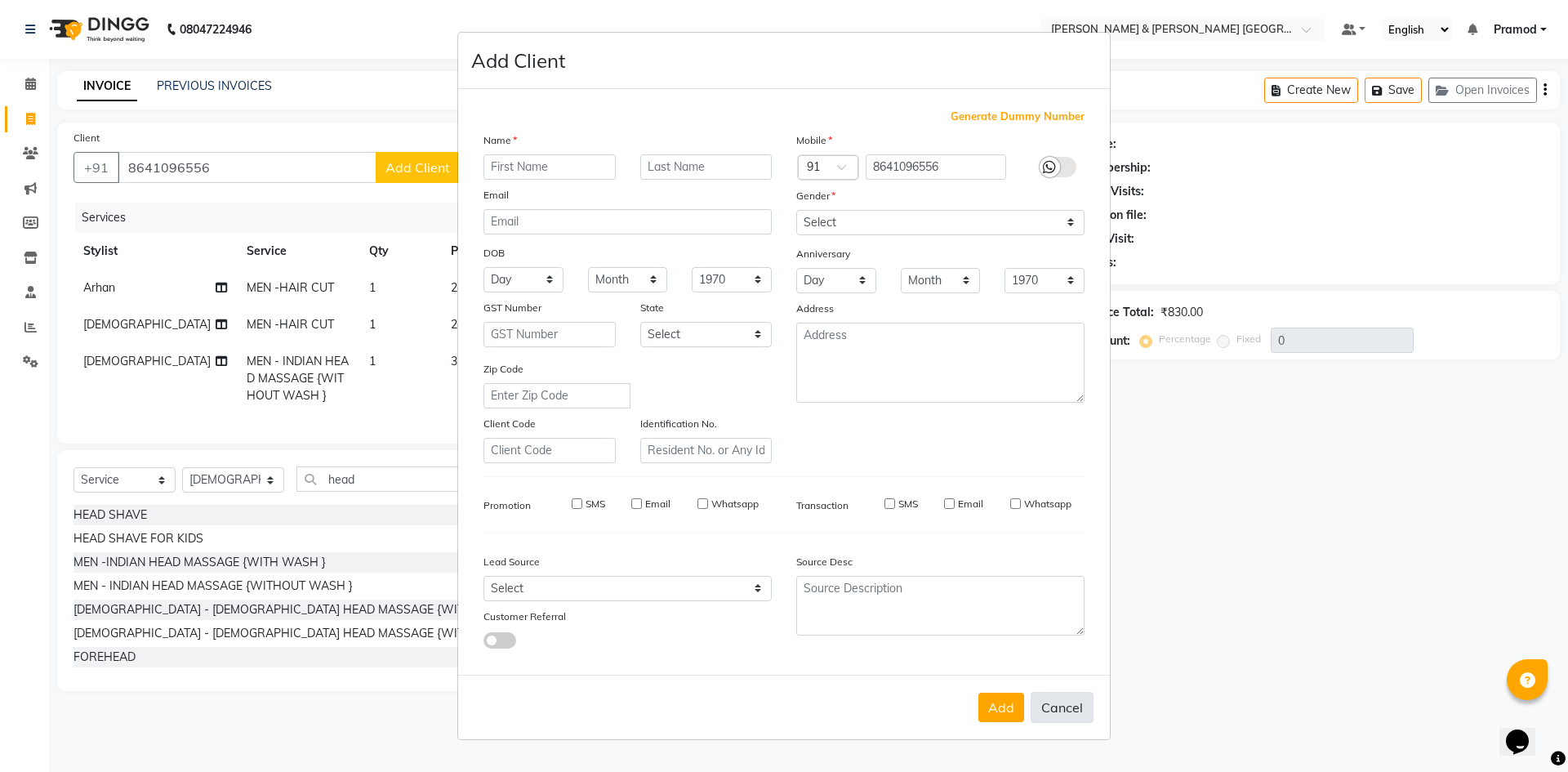
select select
checkbox input "false"
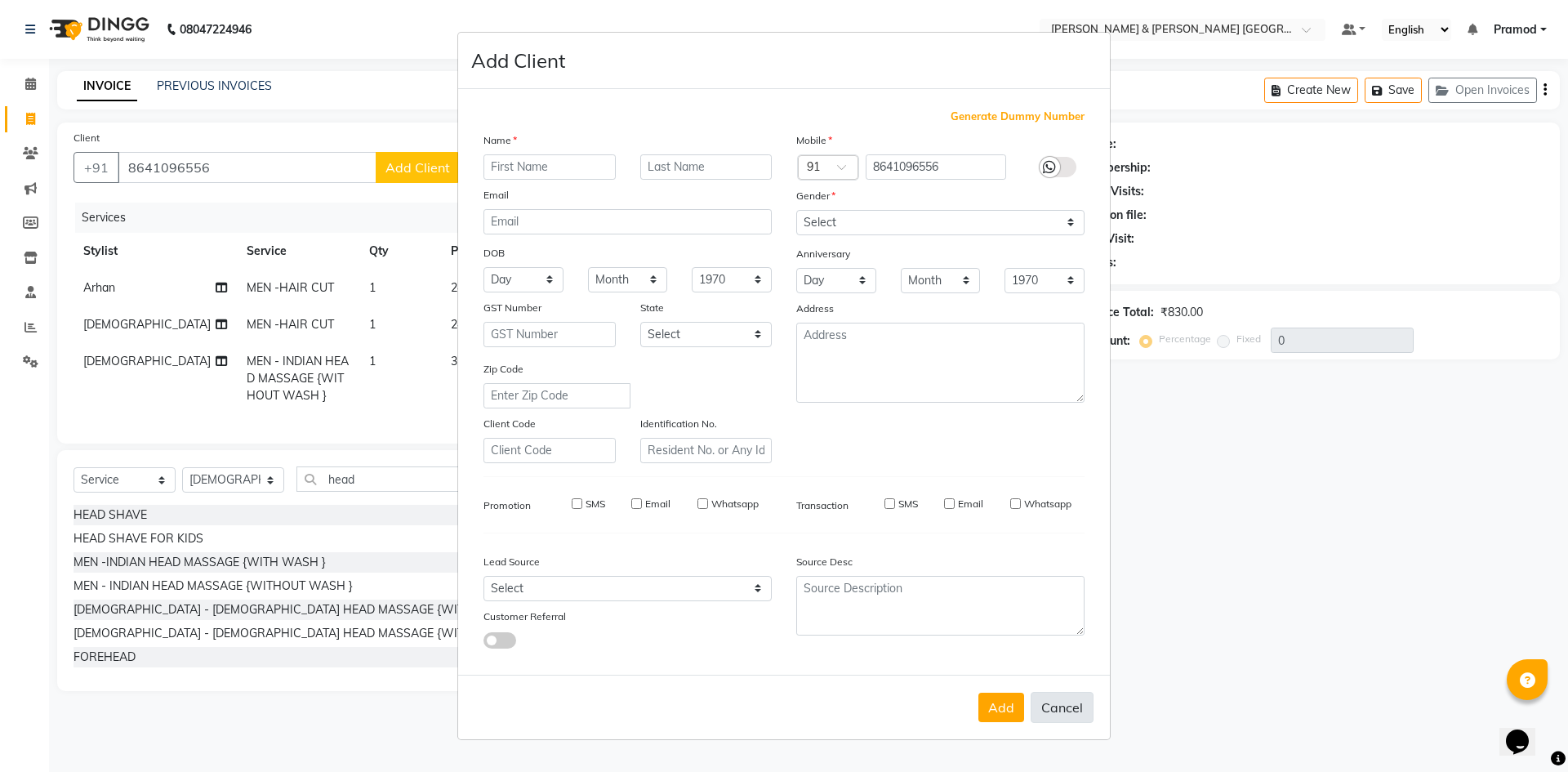
checkbox input "false"
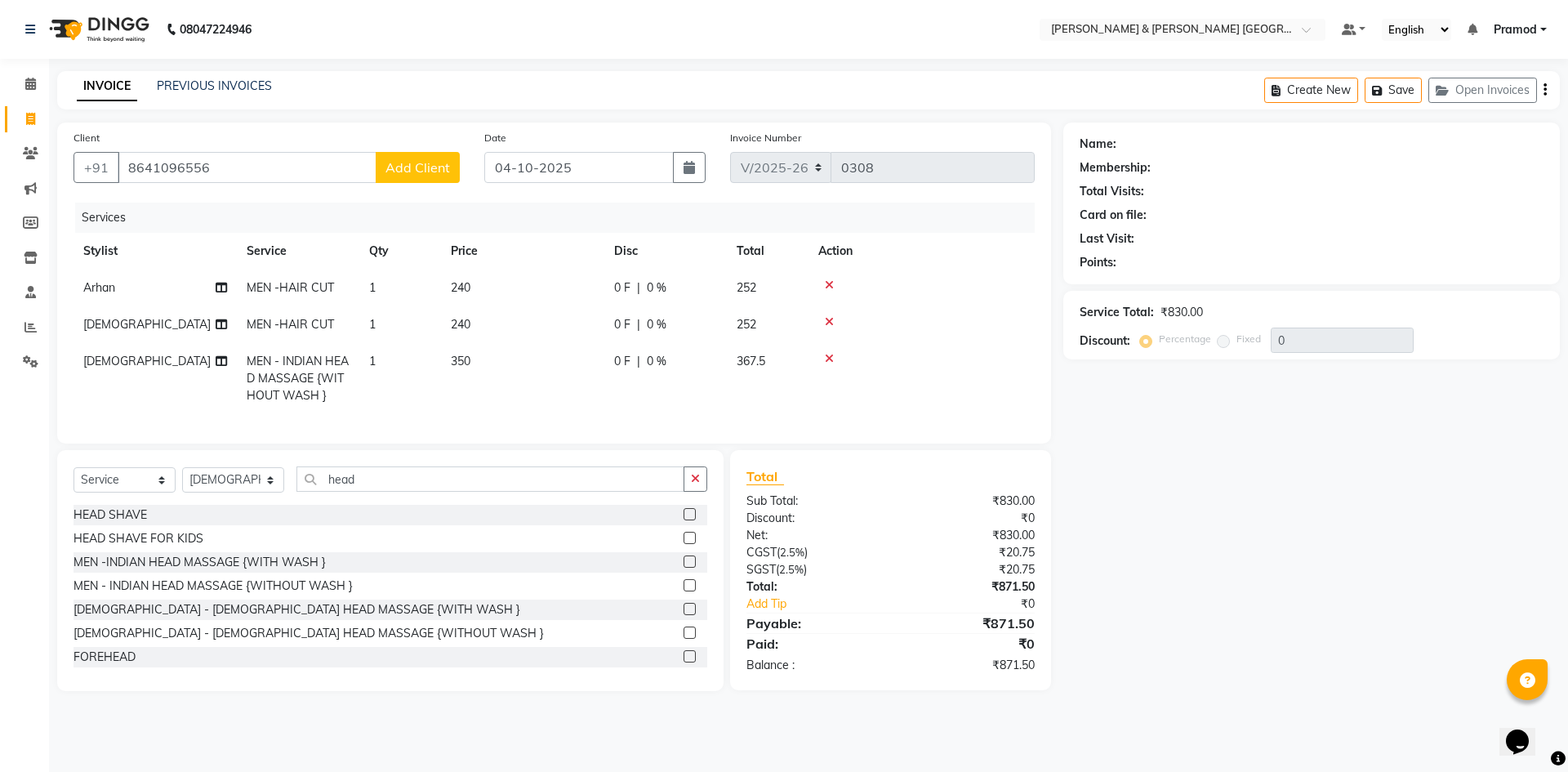
click at [1107, 582] on div "Name: Membership: Total Visits: Card on file: Last Visit: Points: Service Total…" at bounding box center [1318, 406] width 508 height 568
click at [430, 165] on span "Add Client" at bounding box center [418, 167] width 65 height 16
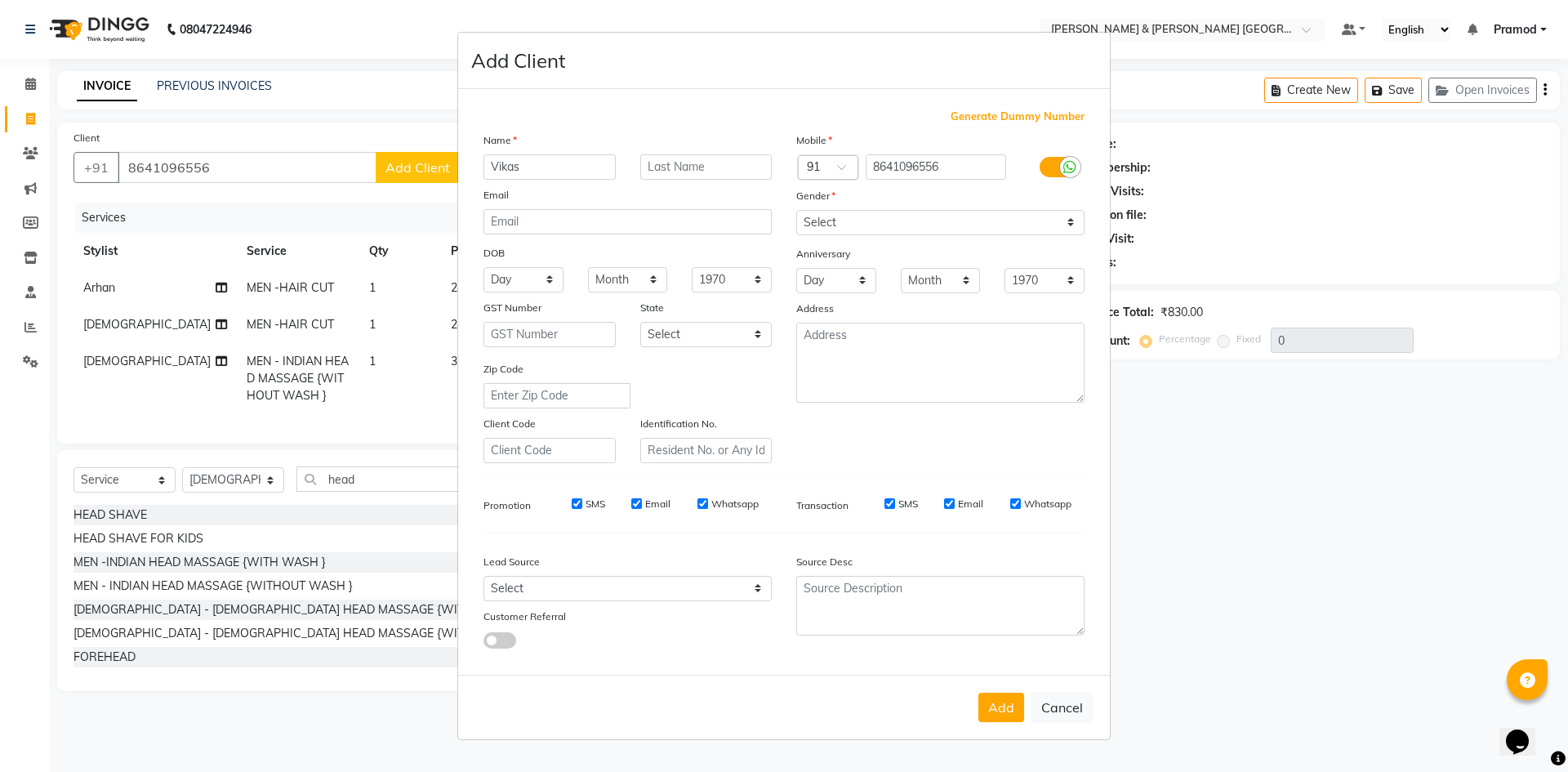
type input "Vikas"
click at [655, 165] on input "text" at bounding box center [706, 167] width 132 height 25
type input "E-804"
drag, startPoint x: 796, startPoint y: 210, endPoint x: 829, endPoint y: 231, distance: 39.1
click at [801, 212] on select "Select [DEMOGRAPHIC_DATA] [DEMOGRAPHIC_DATA] Other Prefer Not To Say" at bounding box center [940, 223] width 289 height 25
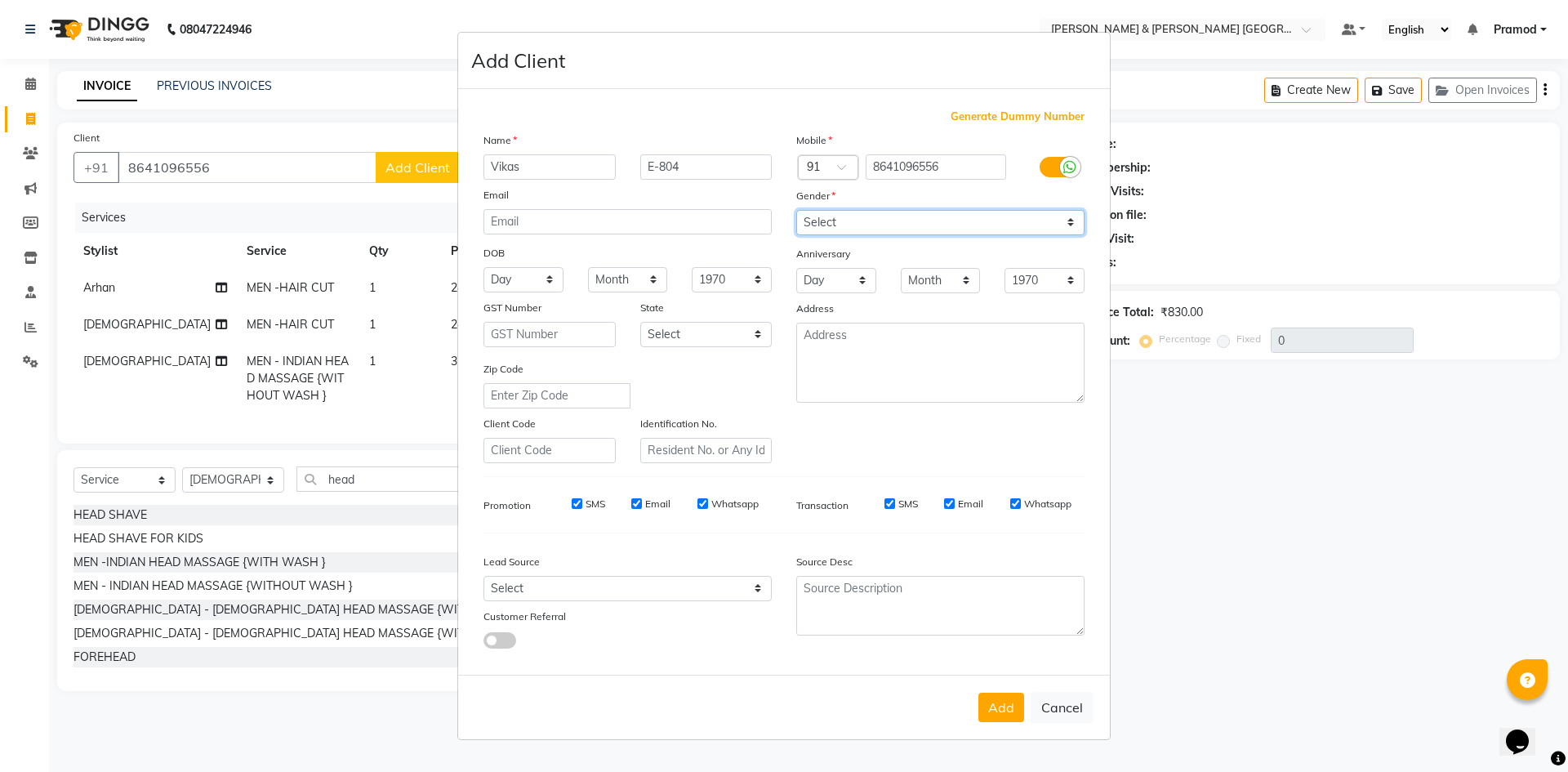
select select "[DEMOGRAPHIC_DATA]"
click at [796, 210] on select "Select [DEMOGRAPHIC_DATA] [DEMOGRAPHIC_DATA] Other Prefer Not To Say" at bounding box center [940, 223] width 289 height 25
click at [999, 714] on button "Add" at bounding box center [1001, 707] width 46 height 30
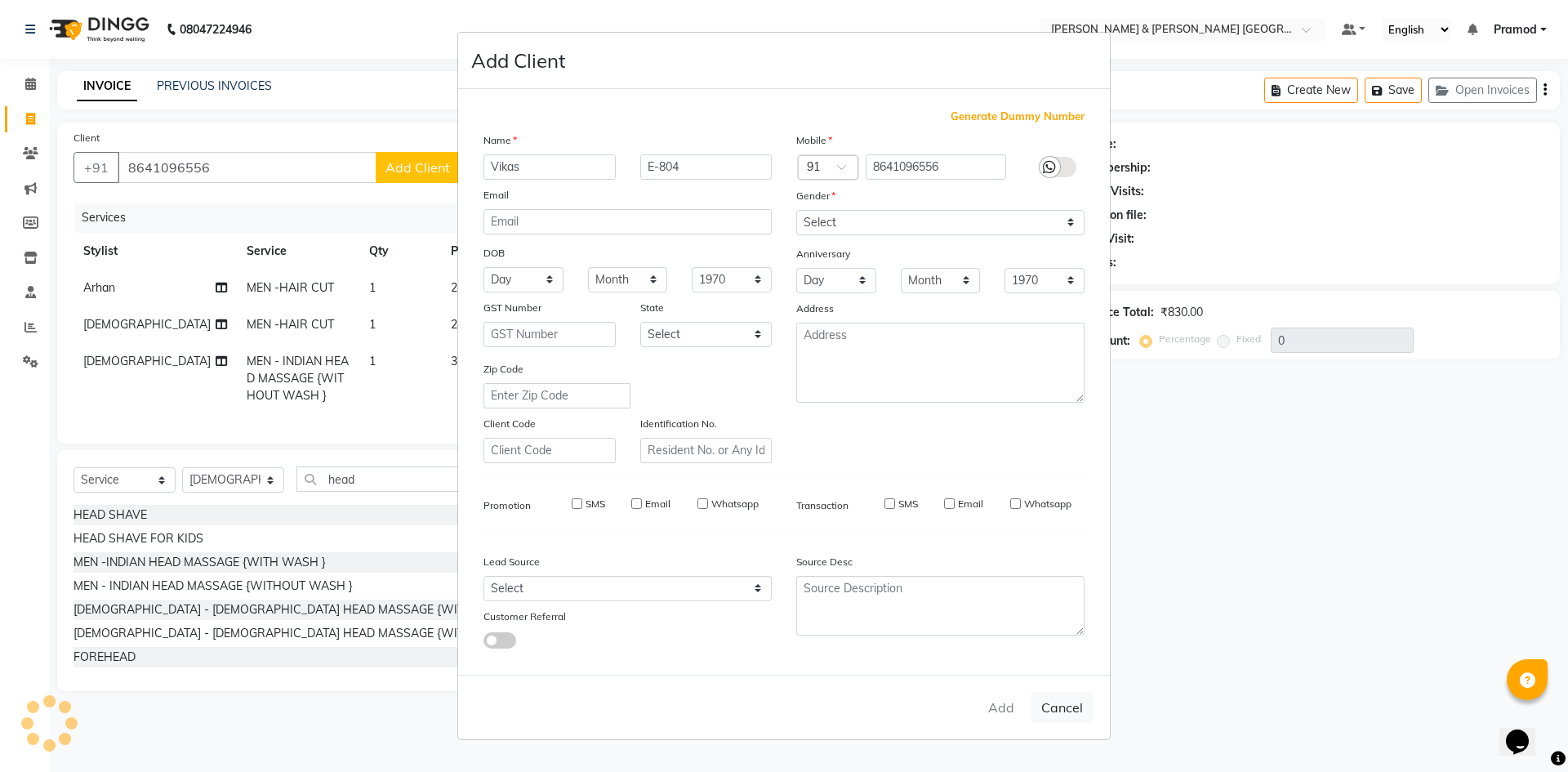
select select
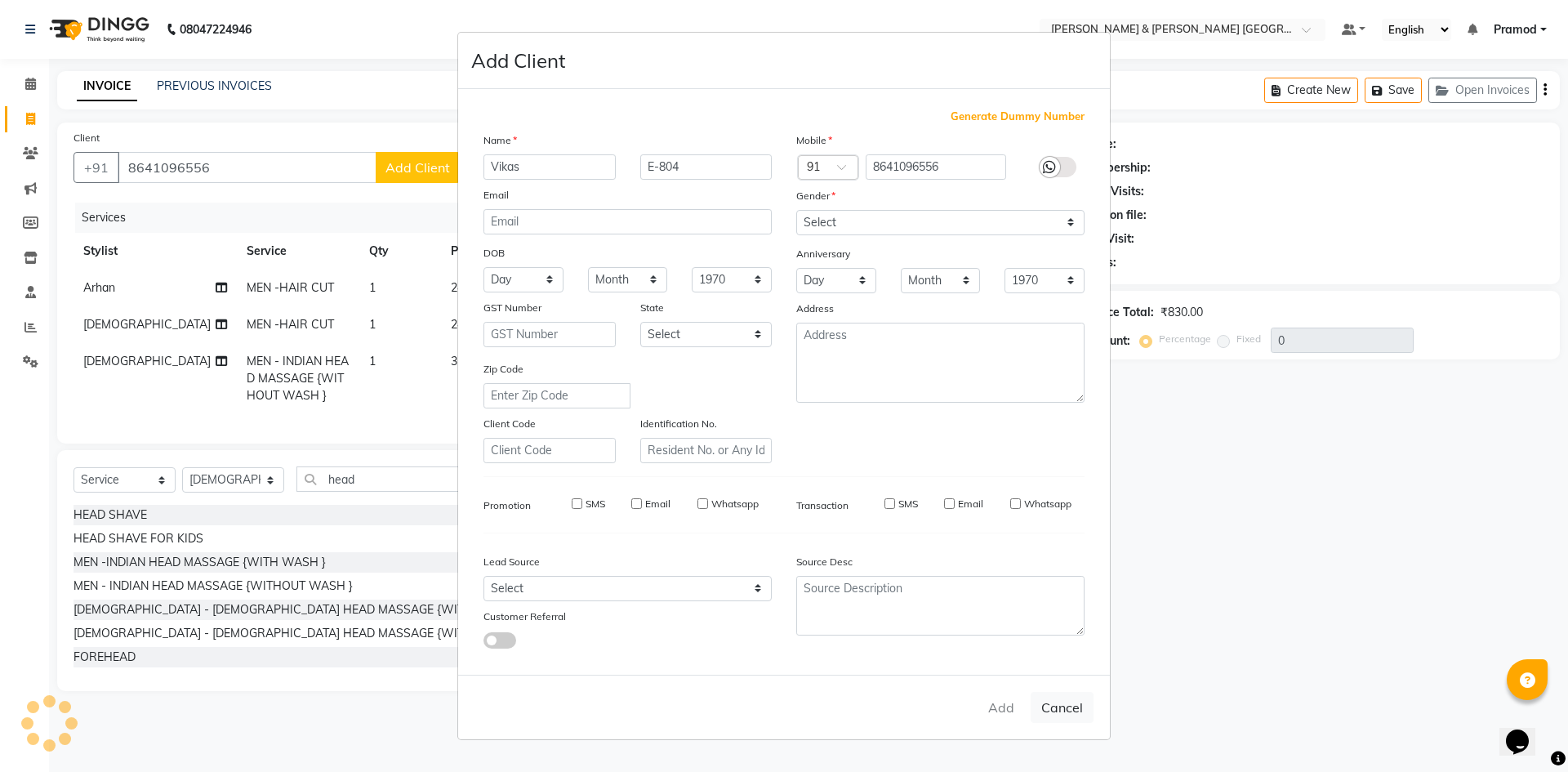
select select
checkbox input "false"
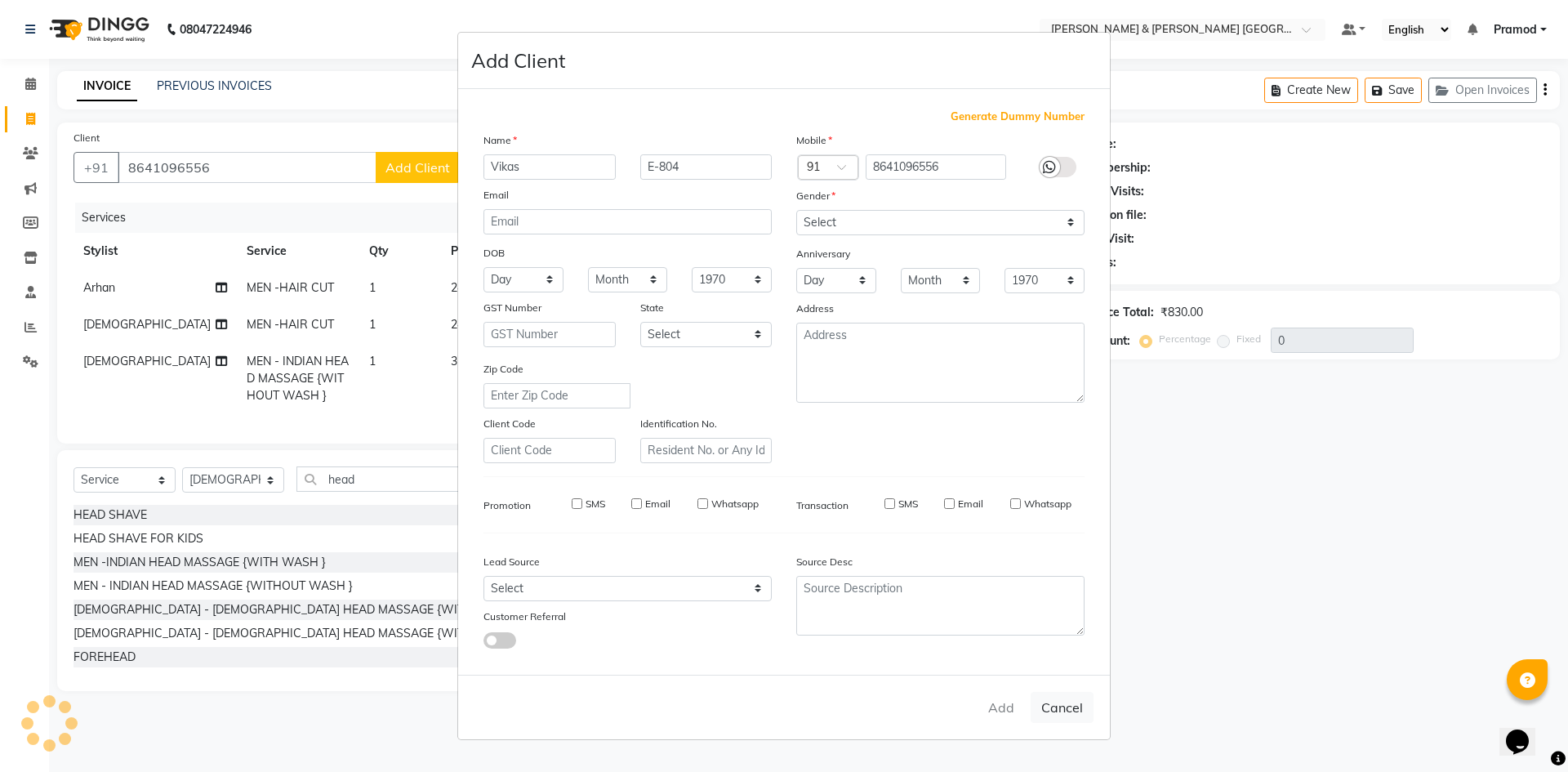
checkbox input "false"
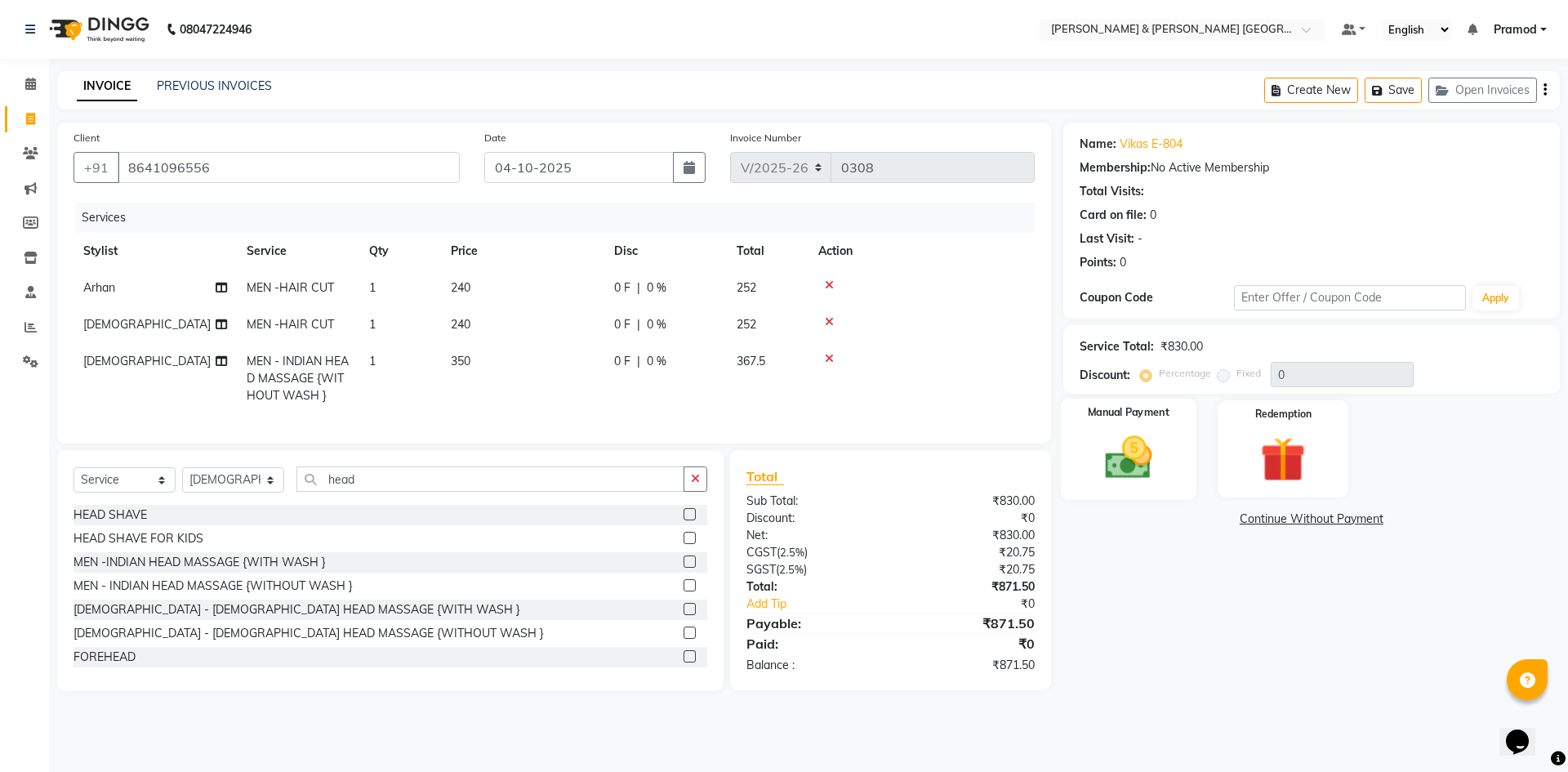
click at [1183, 440] on div "Manual Payment" at bounding box center [1128, 448] width 136 height 100
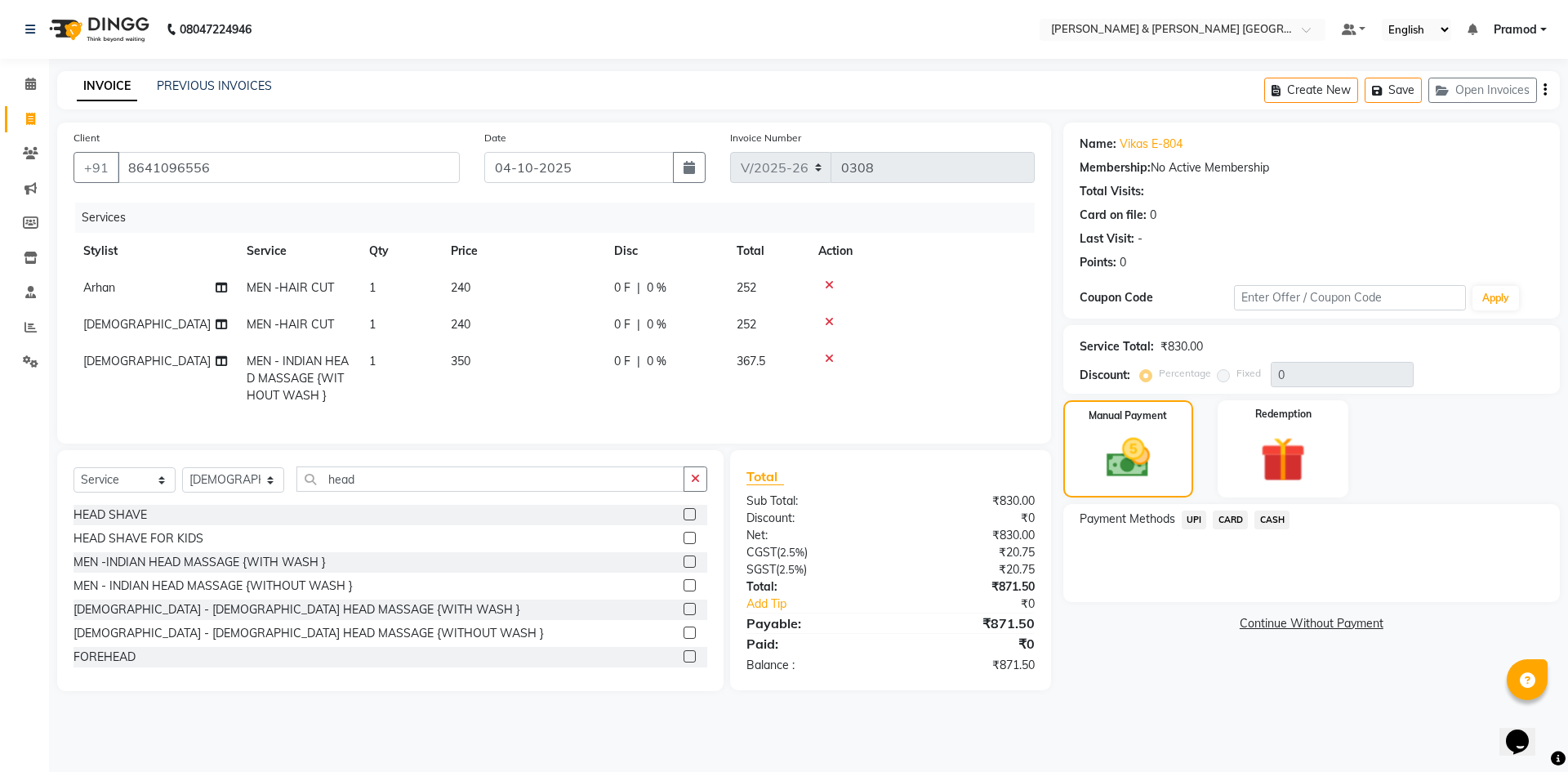
click at [1198, 516] on span "UPI" at bounding box center [1194, 520] width 25 height 19
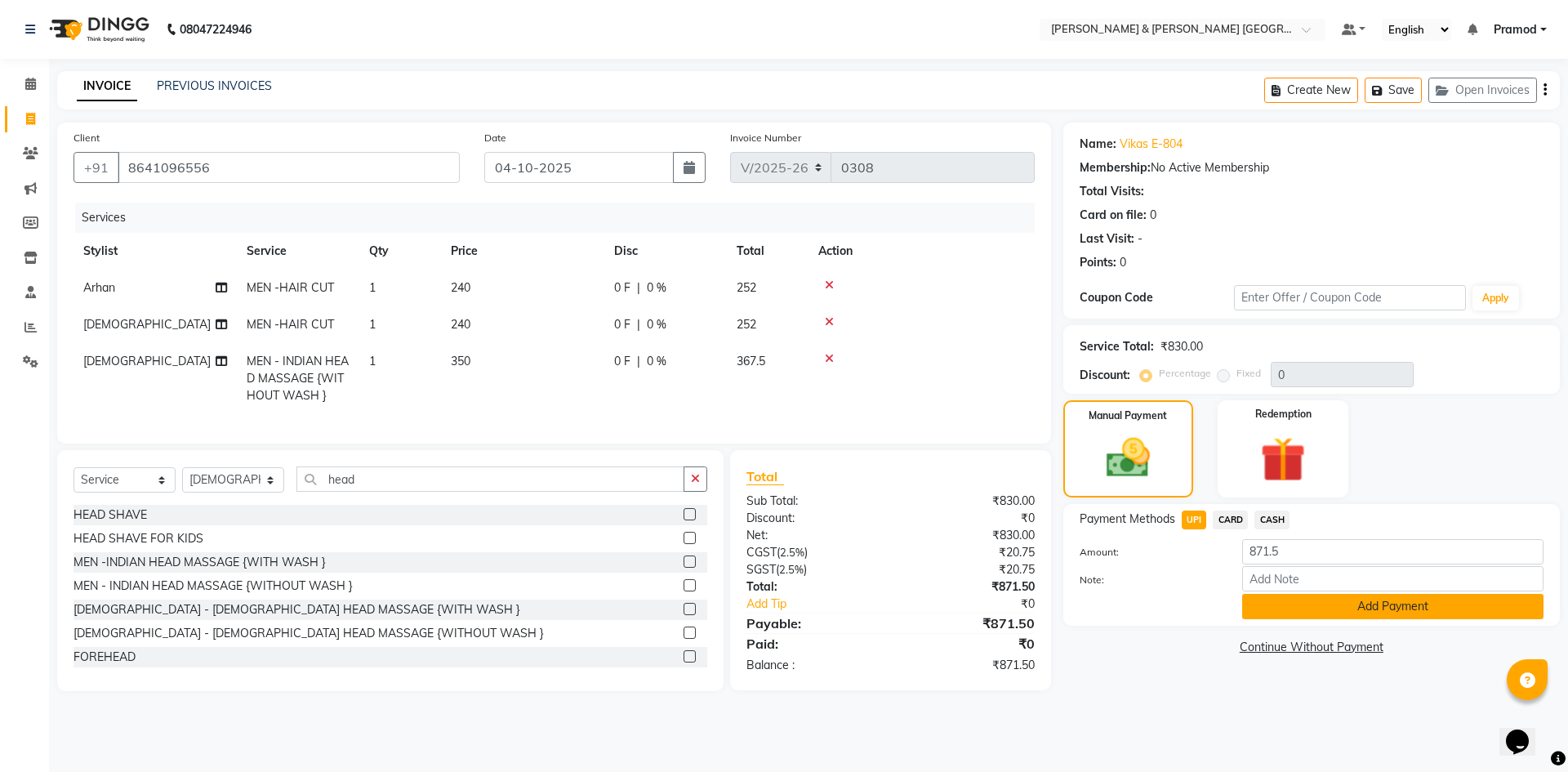
click at [1272, 604] on button "Add Payment" at bounding box center [1392, 606] width 301 height 25
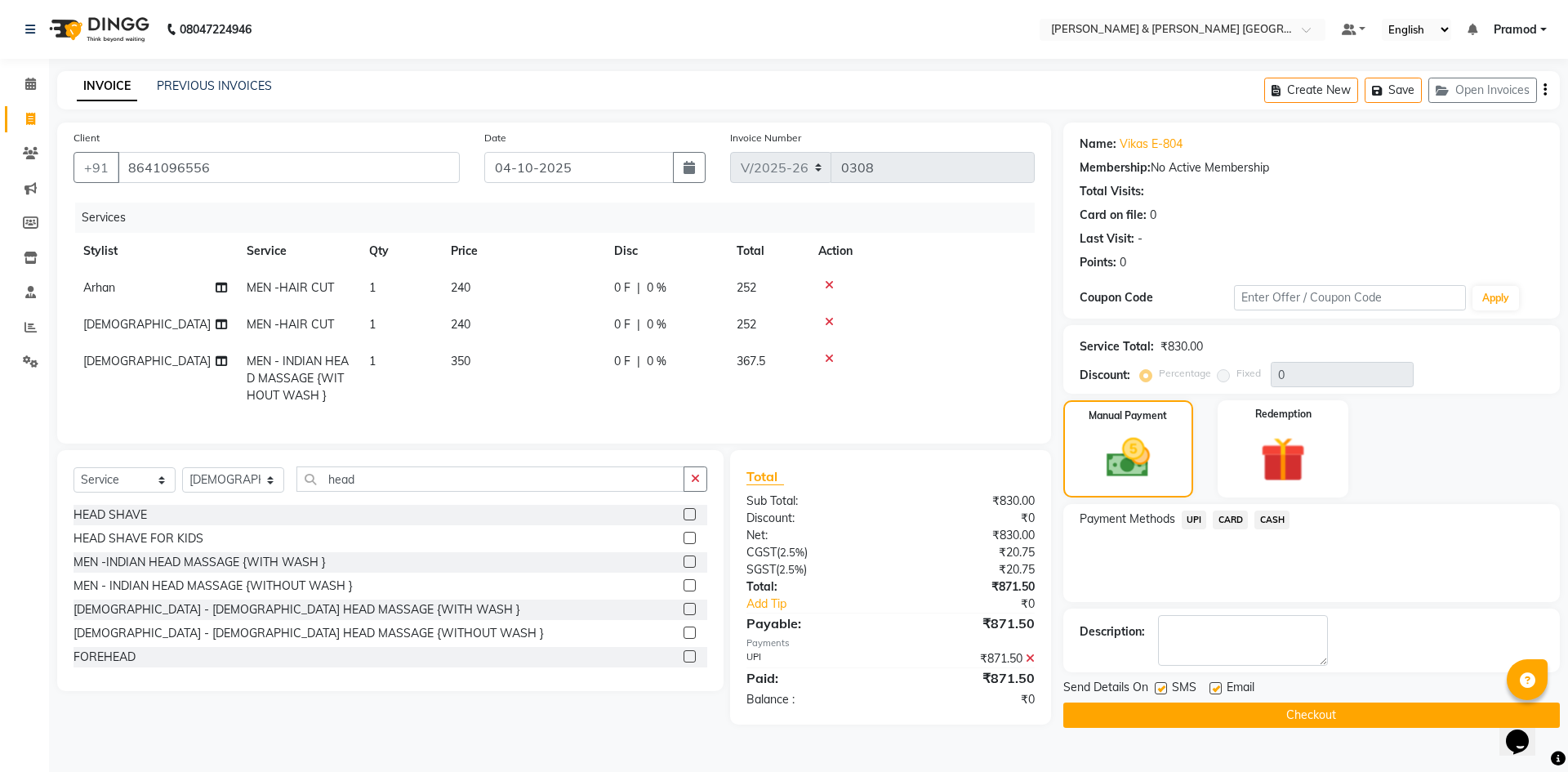
click at [1260, 717] on button "Checkout" at bounding box center [1312, 715] width 497 height 25
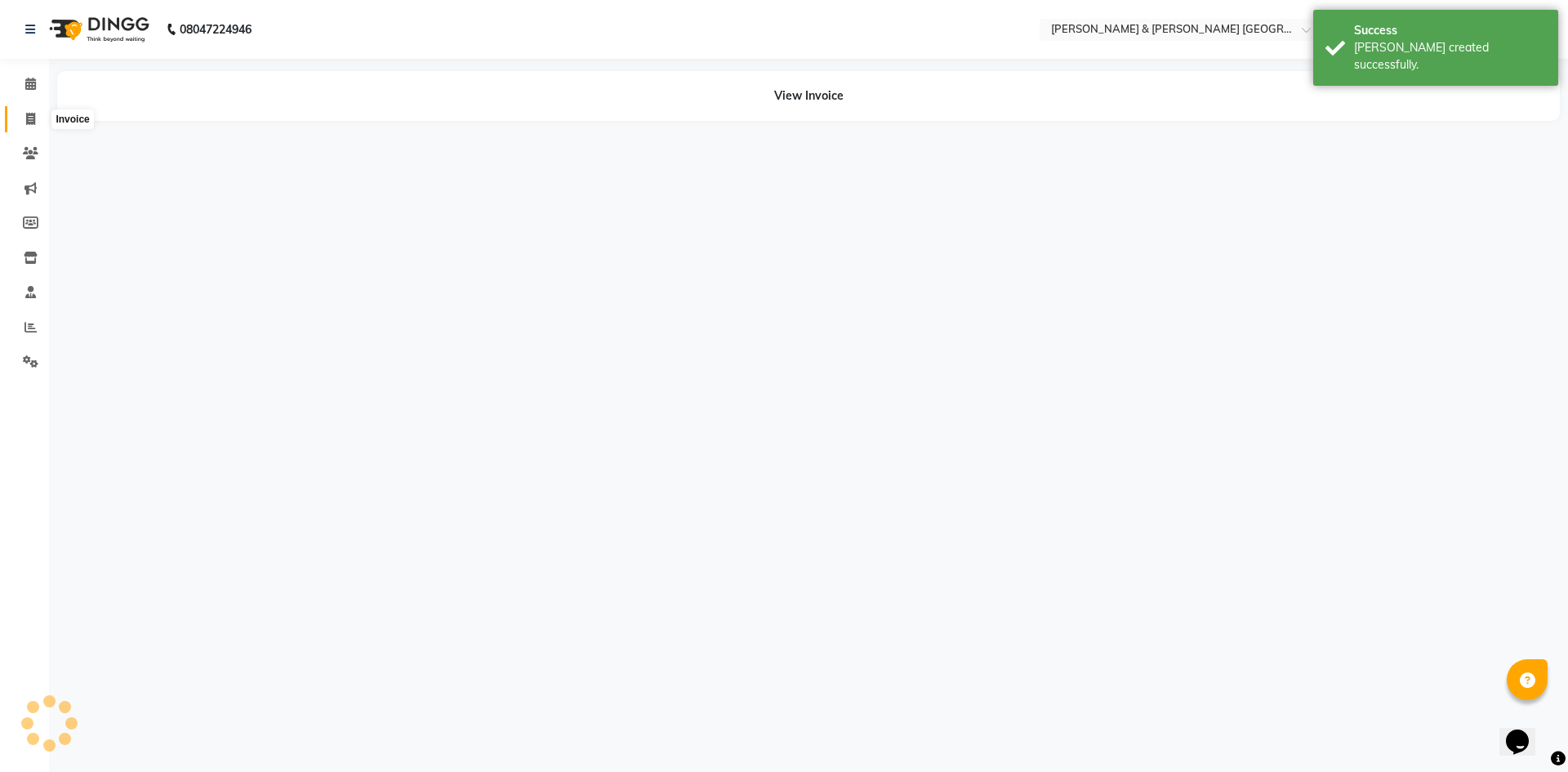
click at [36, 115] on span at bounding box center [31, 119] width 29 height 19
select select "8717"
select select "service"
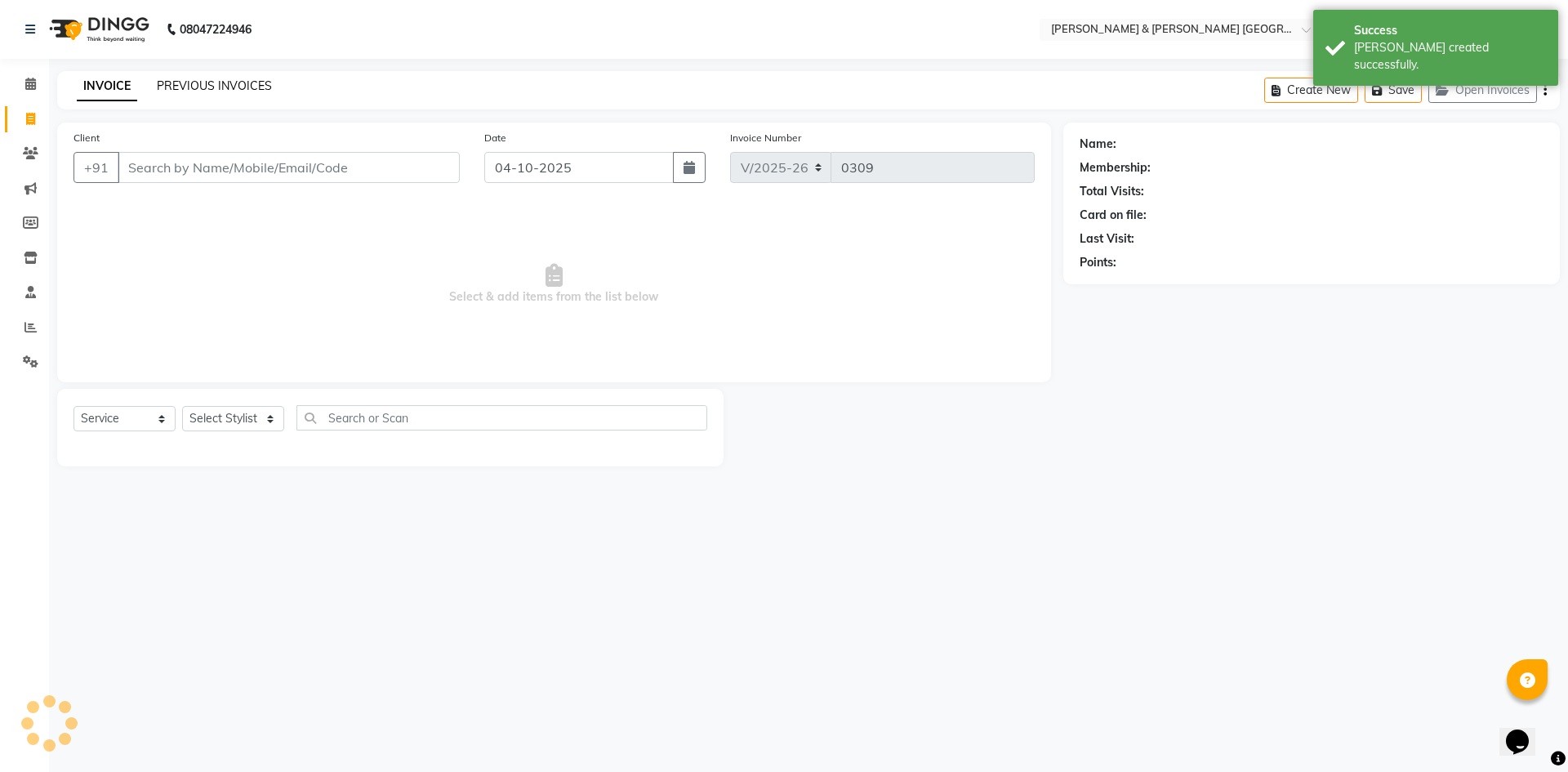
click at [235, 90] on link "PREVIOUS INVOICES" at bounding box center [214, 85] width 116 height 14
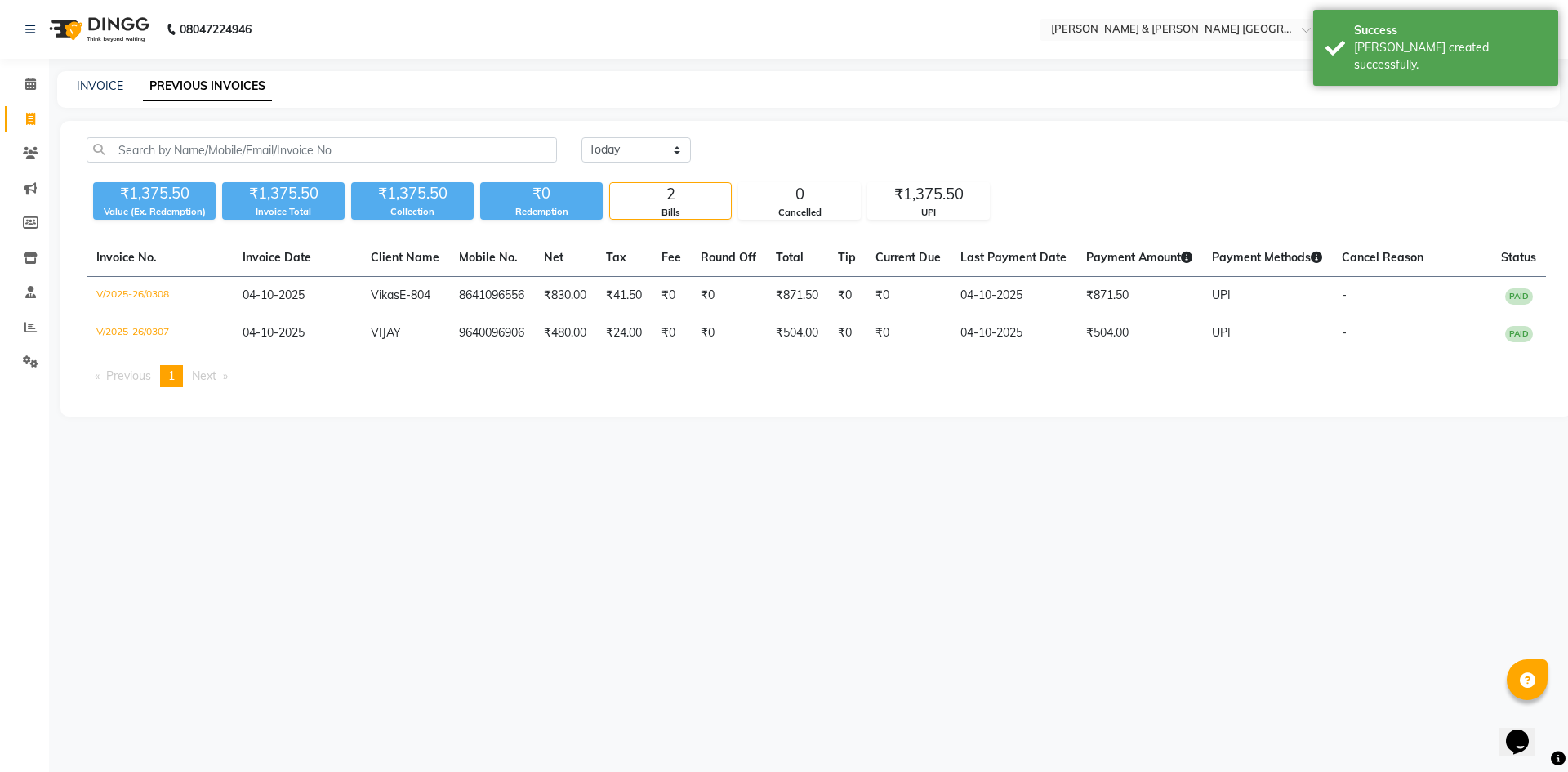
click at [448, 49] on nav "08047224946 Select Location × [PERSON_NAME] & Guy Om [GEOGRAPHIC_DATA], Kowkoor…" at bounding box center [784, 30] width 1568 height 59
